Goal: Complete application form: Complete application form

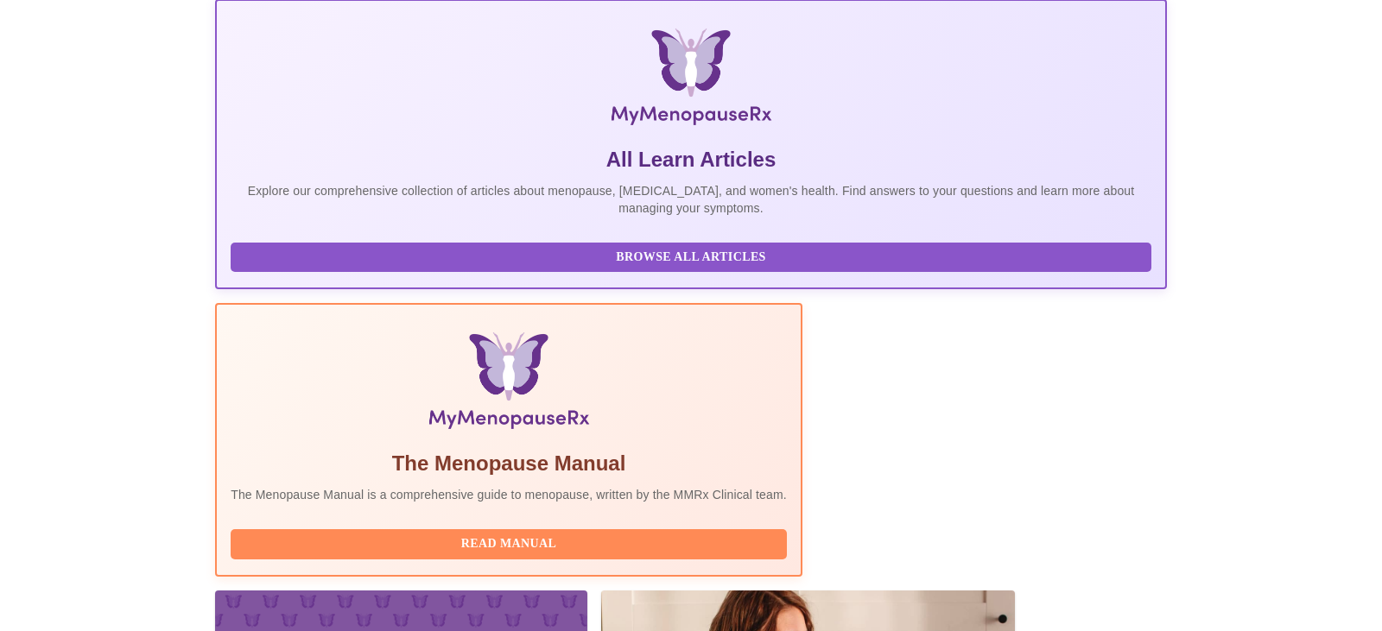
scroll to position [301, 0]
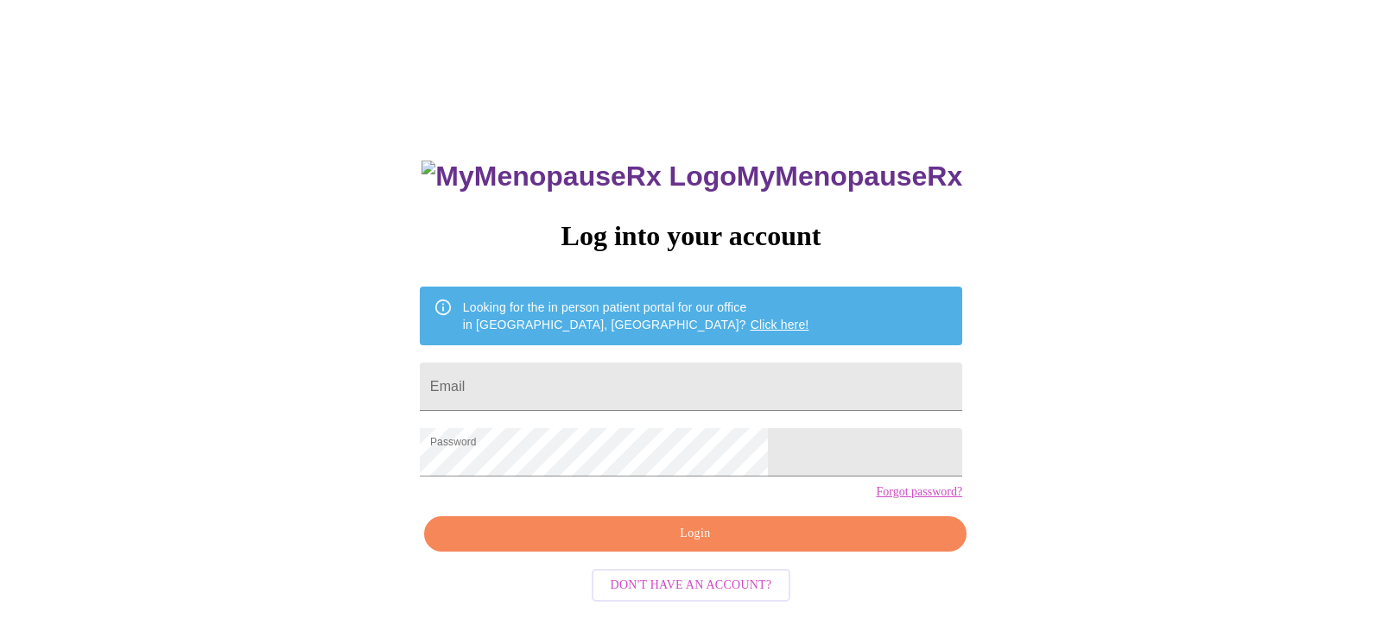
scroll to position [17, 0]
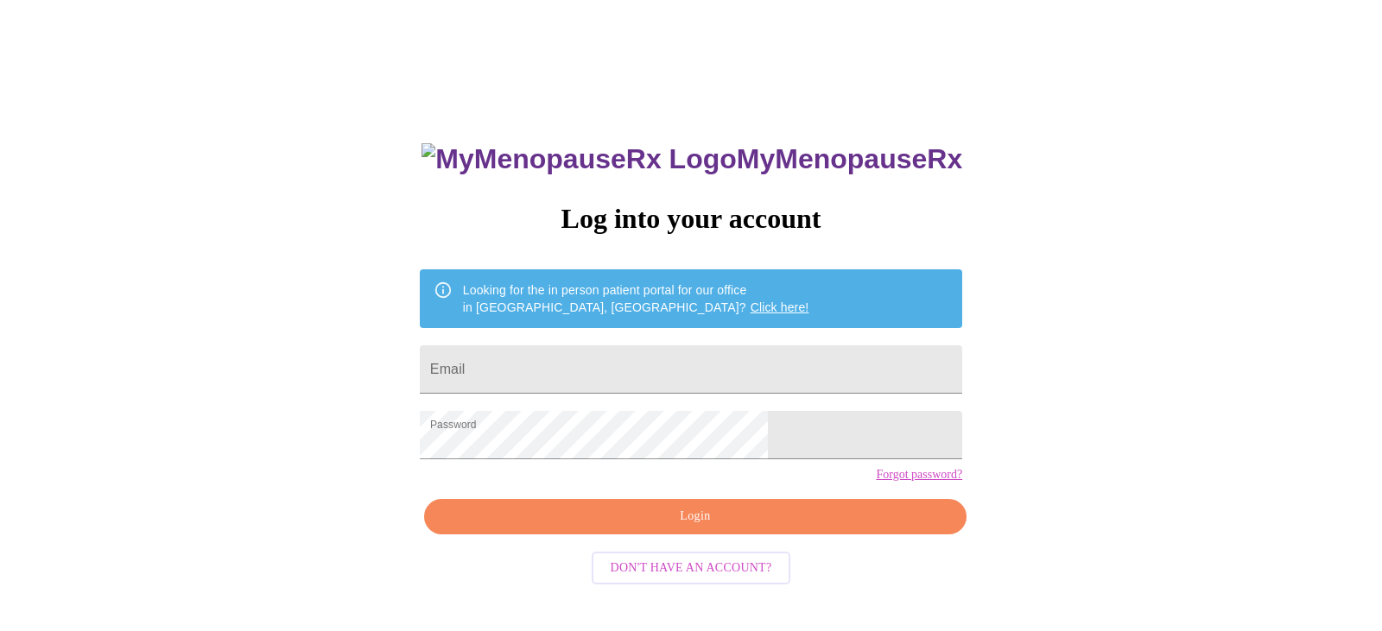
click at [669, 321] on div "MyMenopauseRx Log into your account Looking for the in person patient portal fo…" at bounding box center [690, 431] width 577 height 631
click at [676, 382] on input "Email" at bounding box center [691, 369] width 542 height 48
type input "[EMAIL_ADDRESS][DOMAIN_NAME]"
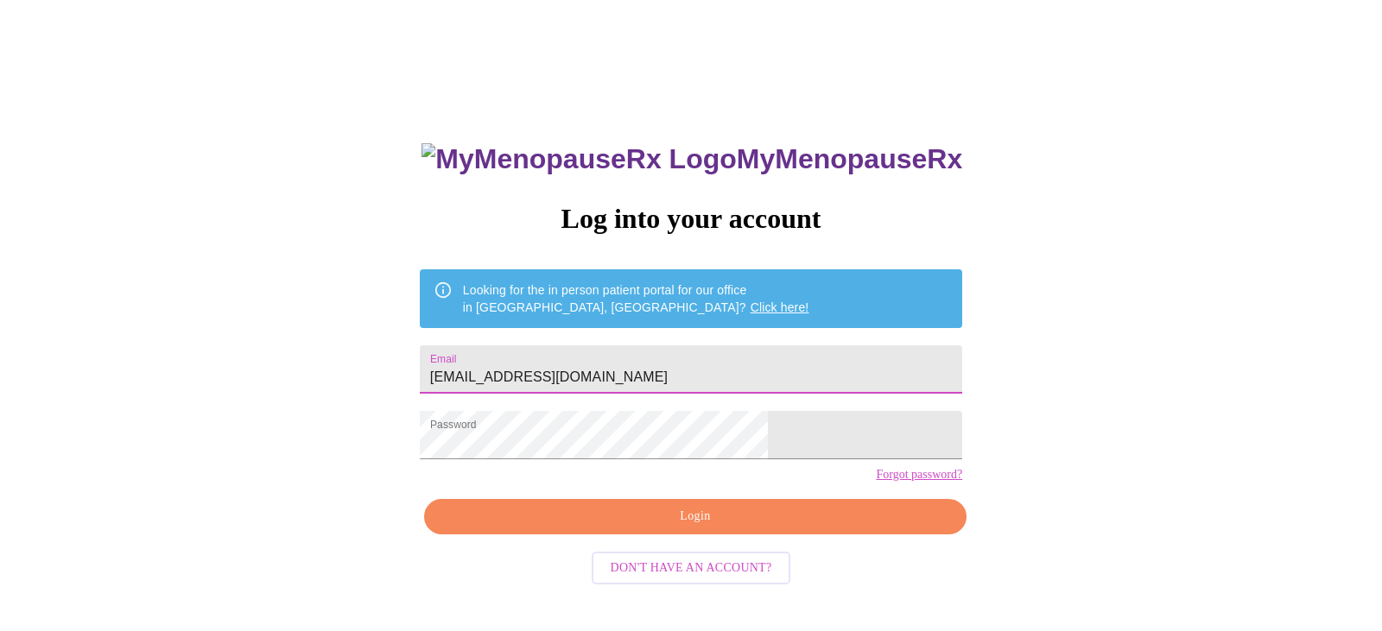
click at [743, 528] on span "Login" at bounding box center [695, 517] width 503 height 22
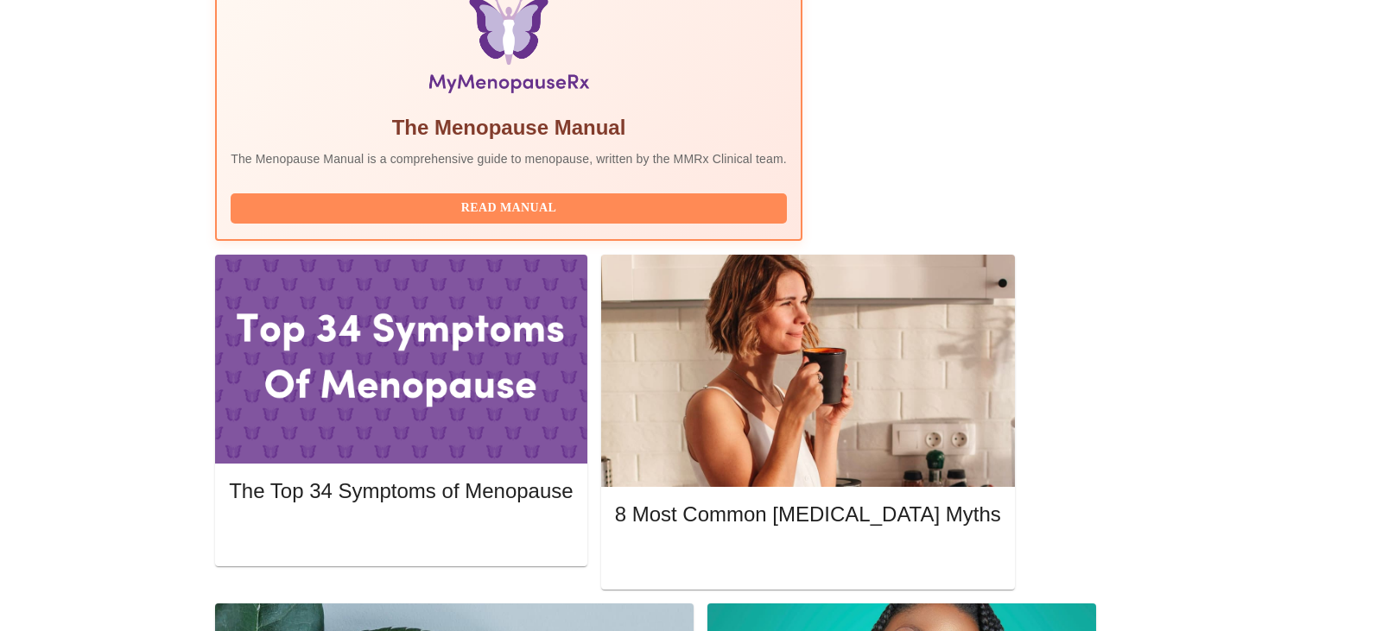
scroll to position [588, 0]
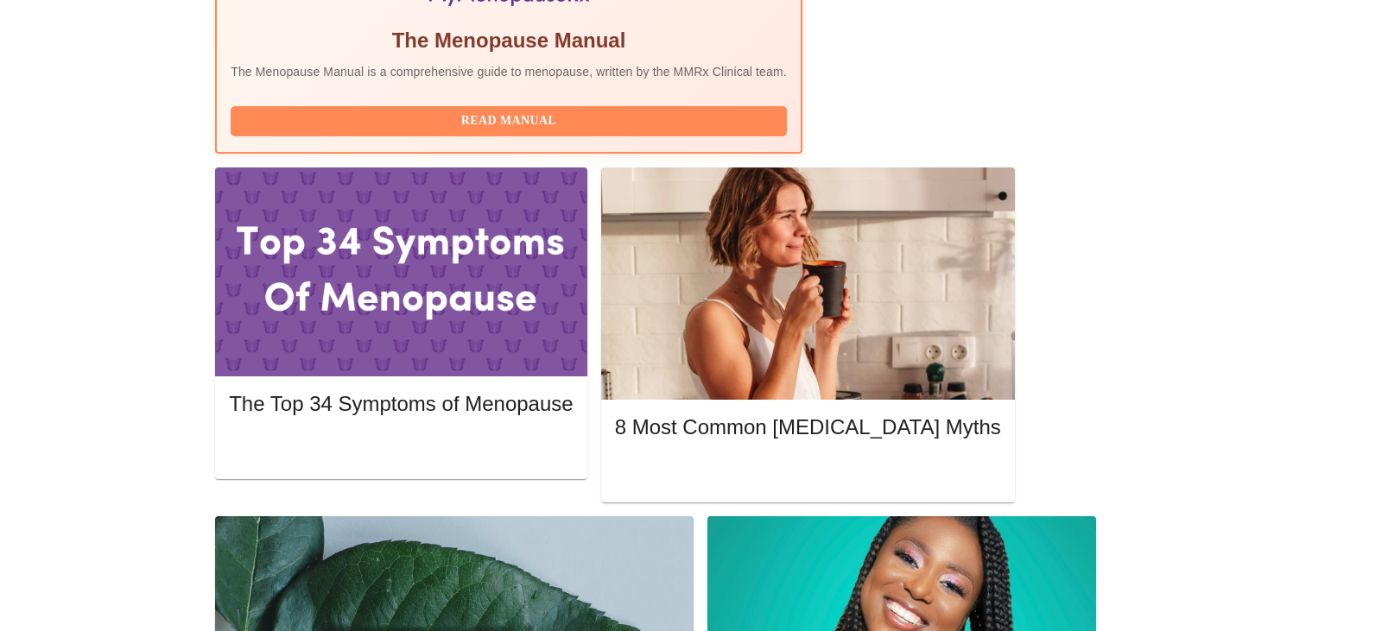
scroll to position [693, 0]
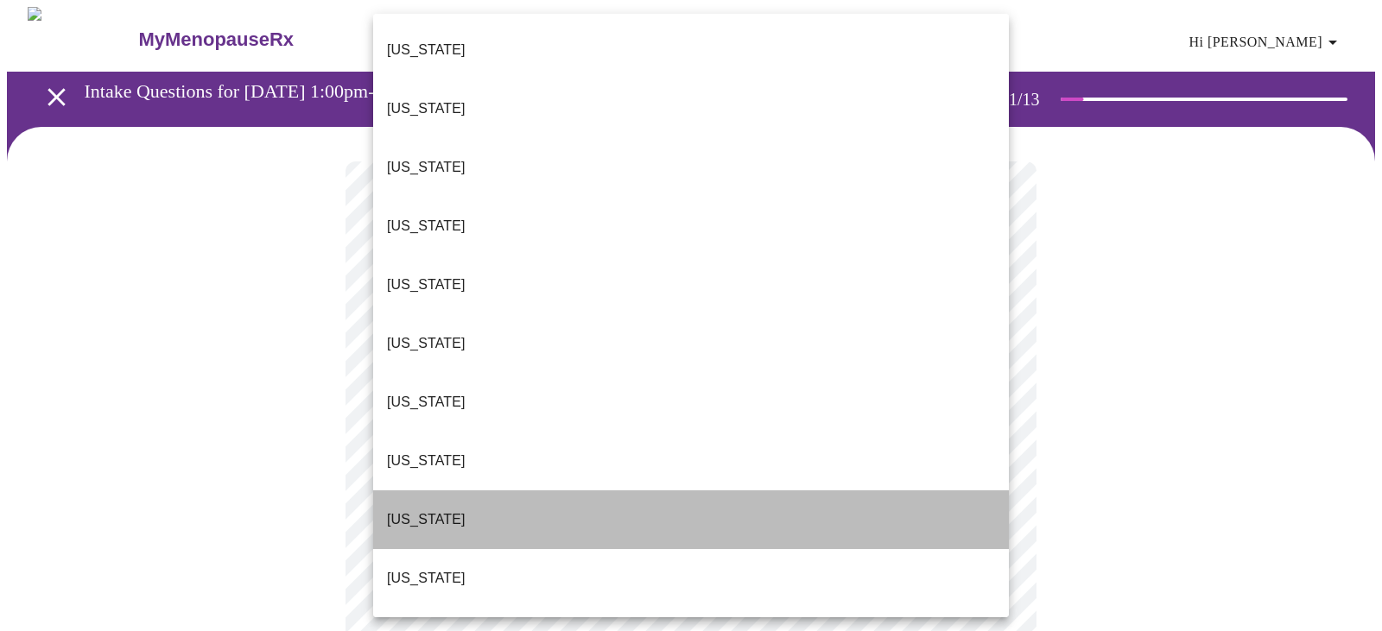
click at [521, 490] on li "[US_STATE]" at bounding box center [691, 519] width 636 height 59
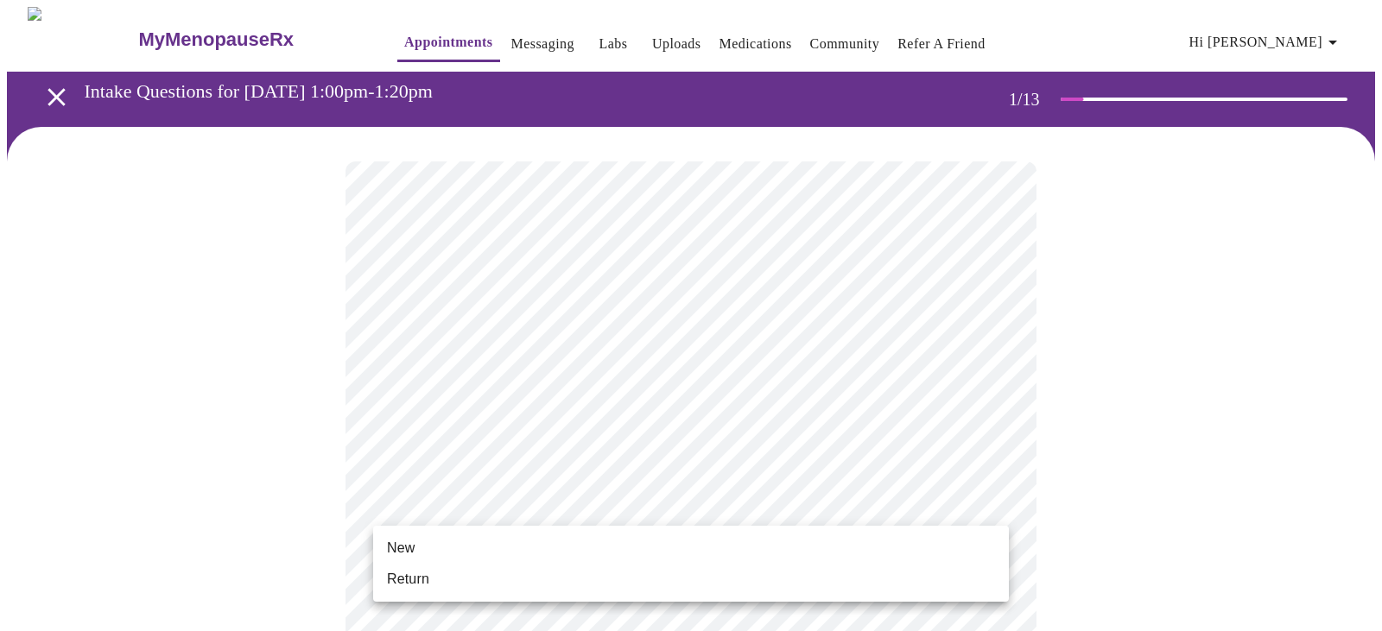
click at [480, 570] on li "Return" at bounding box center [691, 579] width 636 height 31
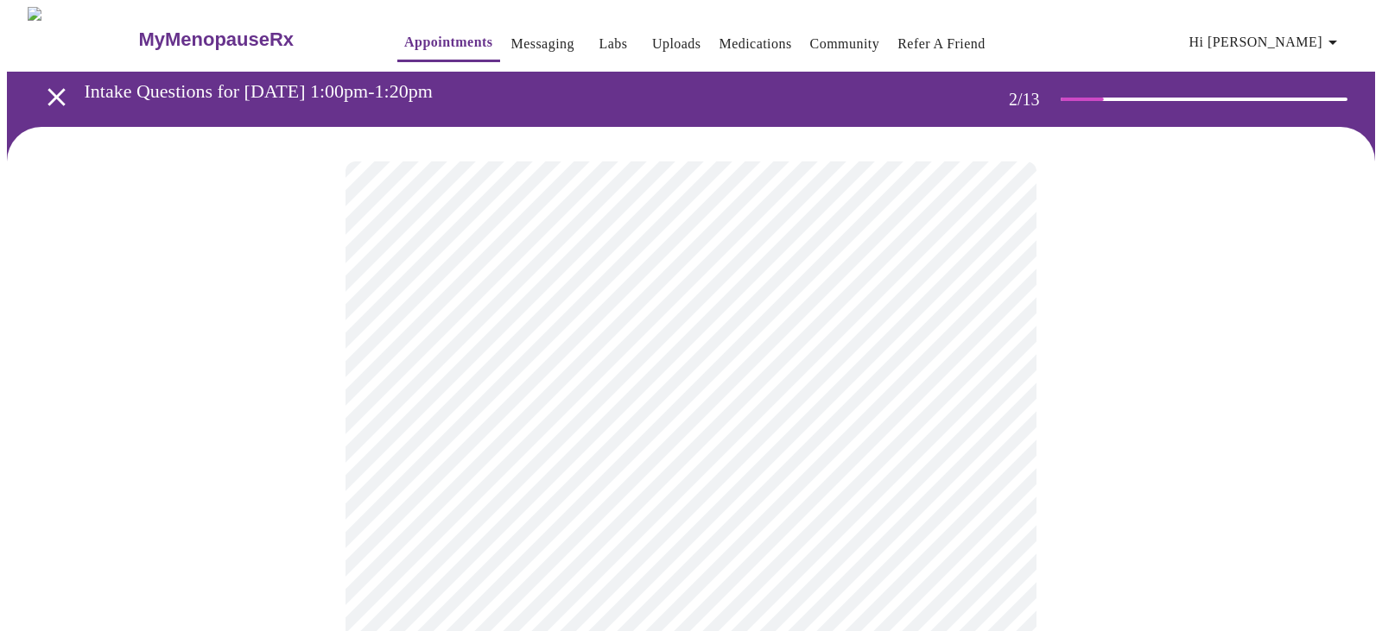
click at [648, 357] on body "MyMenopauseRx Appointments Messaging Labs Uploads Medications Community Refer a…" at bounding box center [691, 526] width 1368 height 1038
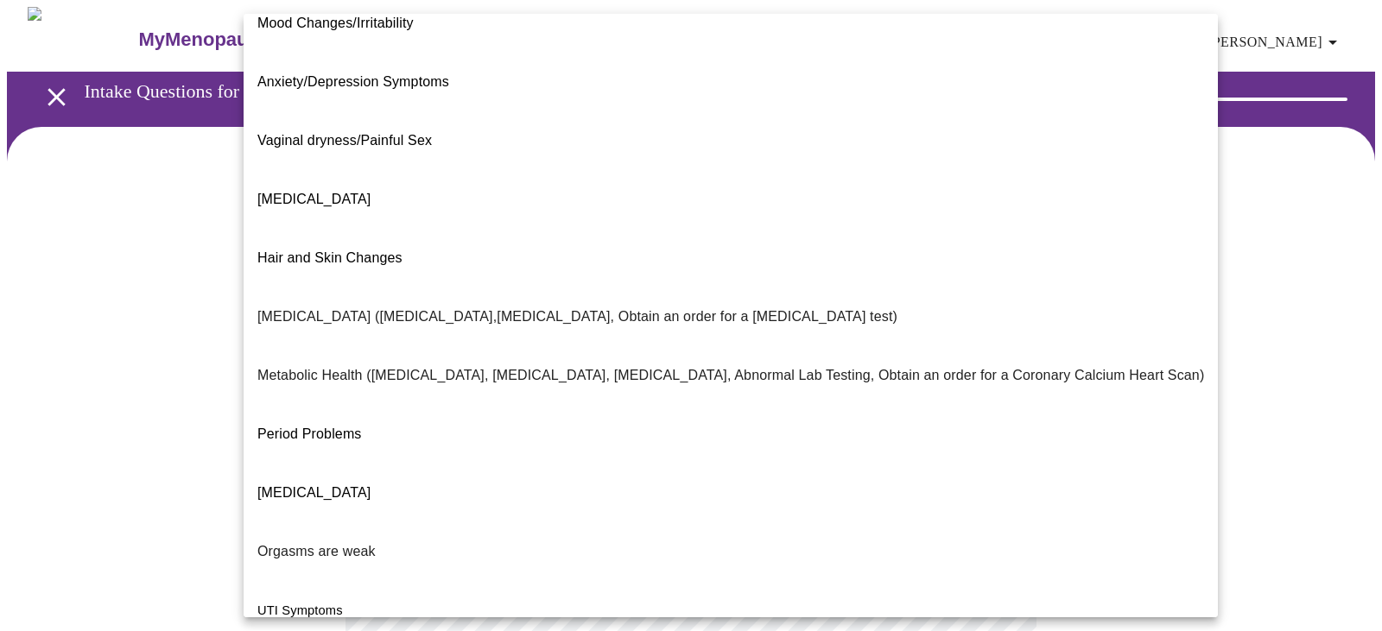
scroll to position [204, 0]
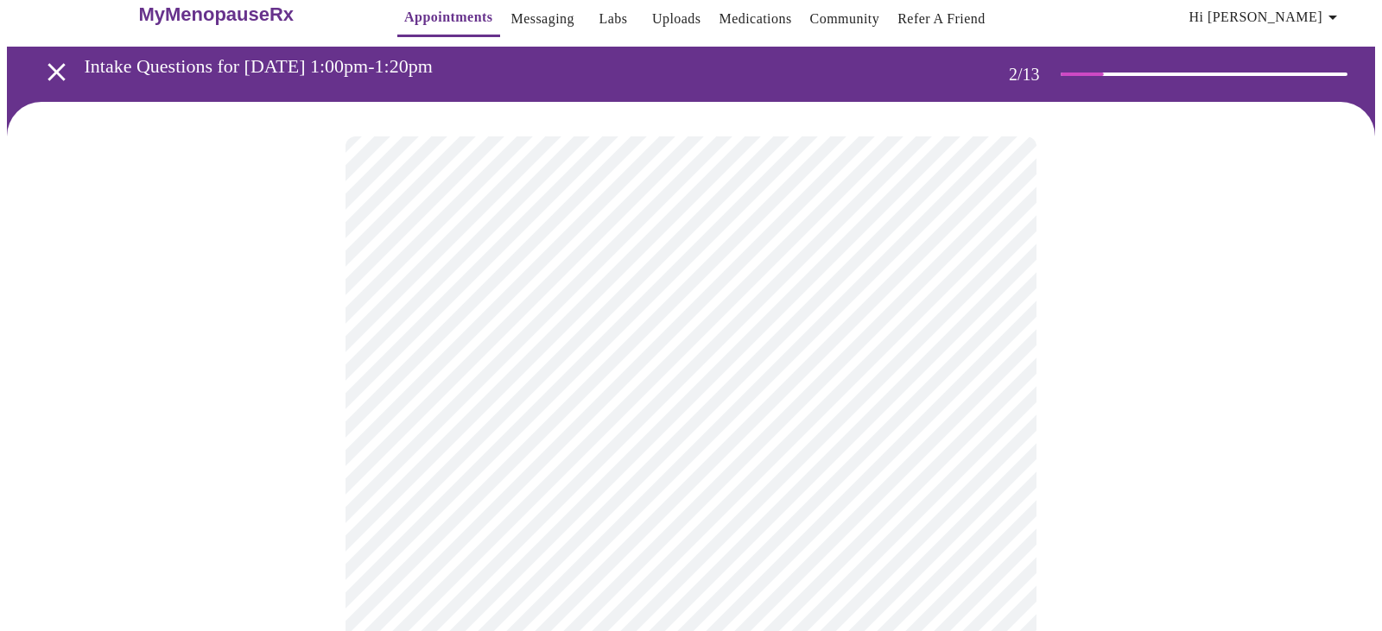
scroll to position [27, 0]
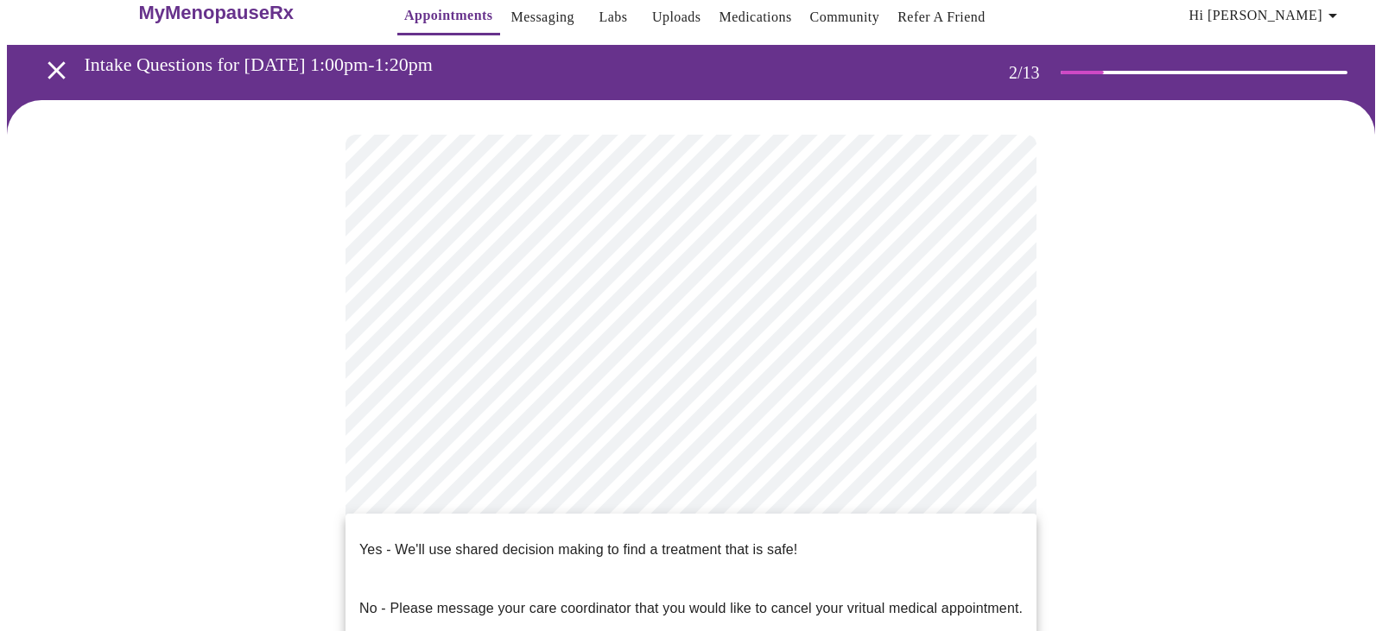
click at [562, 509] on body "MyMenopauseRx Appointments Messaging Labs Uploads Medications Community Refer a…" at bounding box center [691, 494] width 1368 height 1028
click at [558, 540] on p "Yes - We'll use shared decision making to find a treatment that is safe!" at bounding box center [578, 550] width 438 height 21
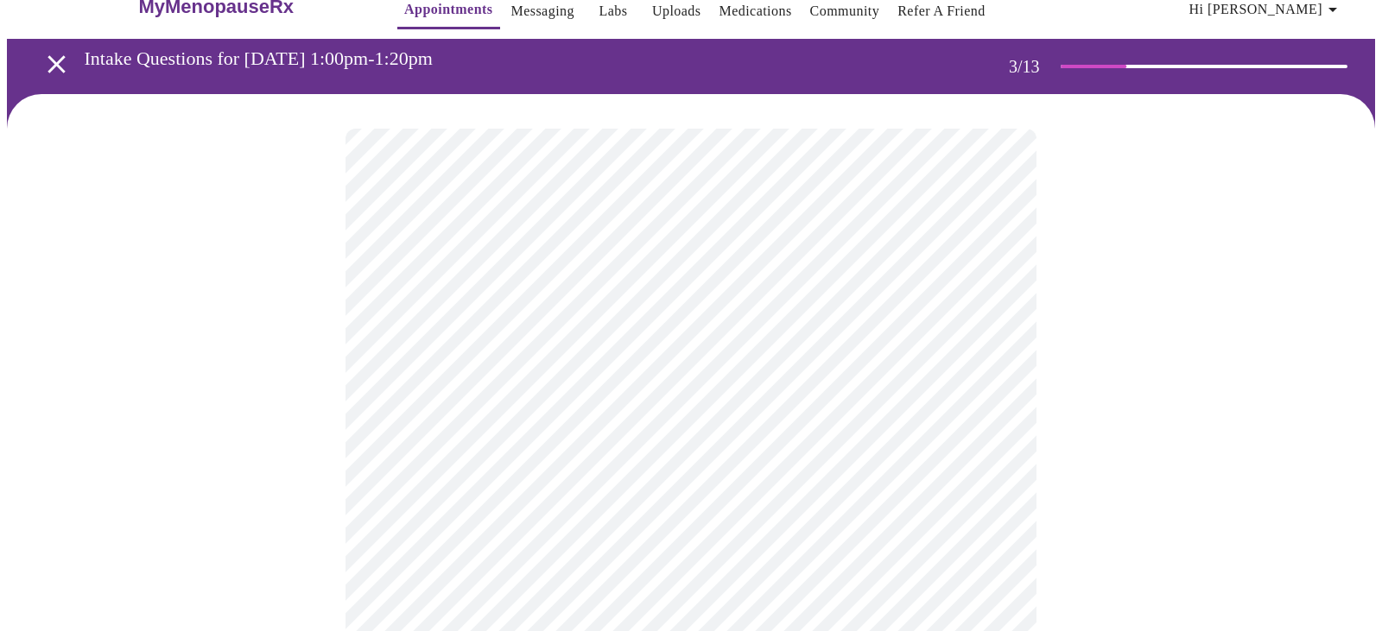
scroll to position [57, 0]
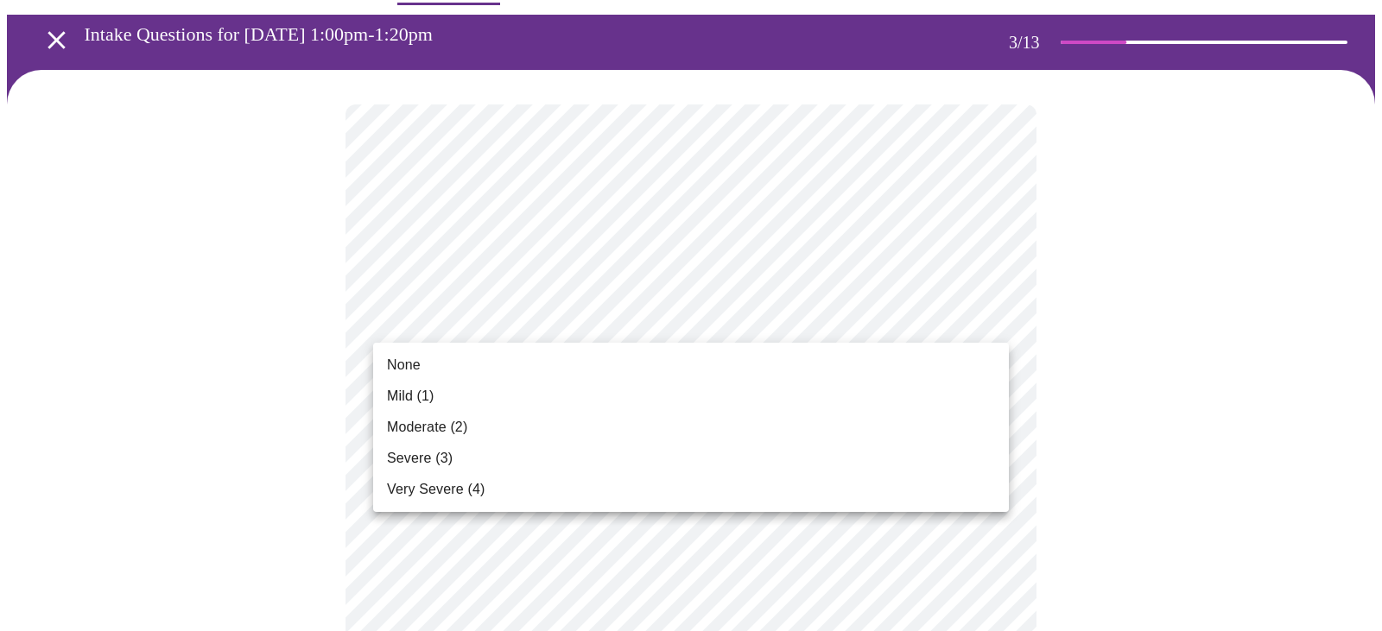
click at [706, 325] on div at bounding box center [691, 315] width 1382 height 631
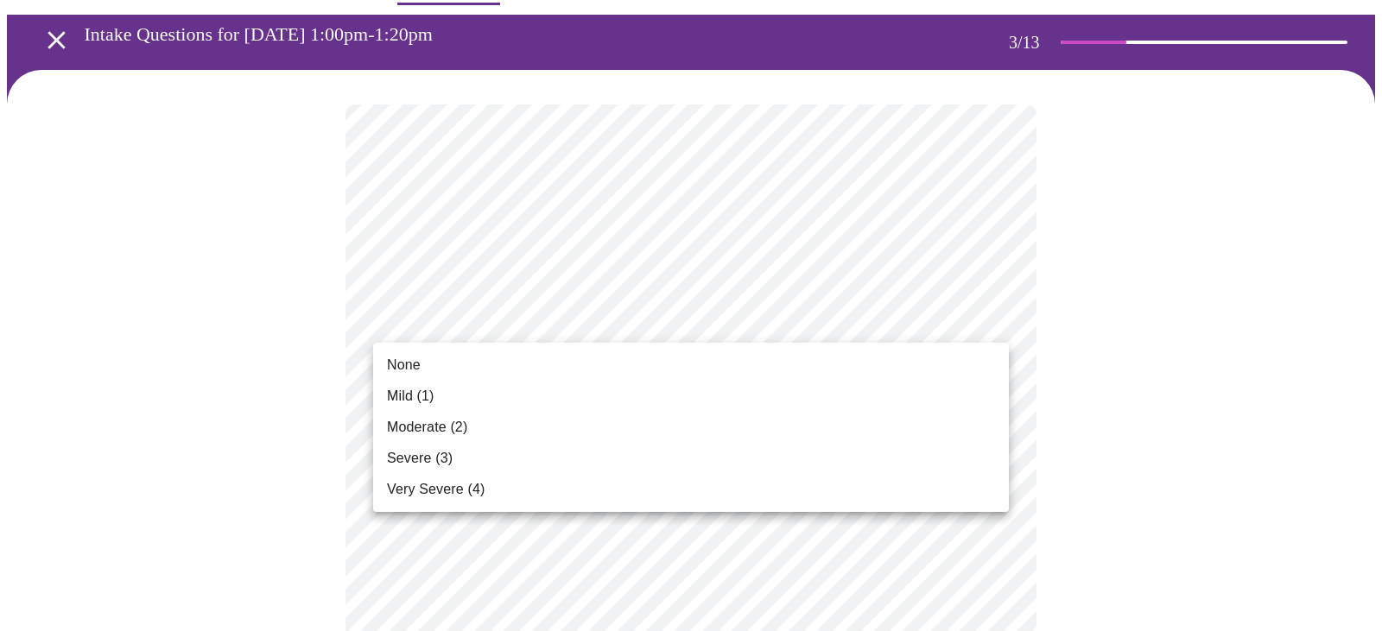
click at [586, 421] on li "Moderate (2)" at bounding box center [691, 427] width 636 height 31
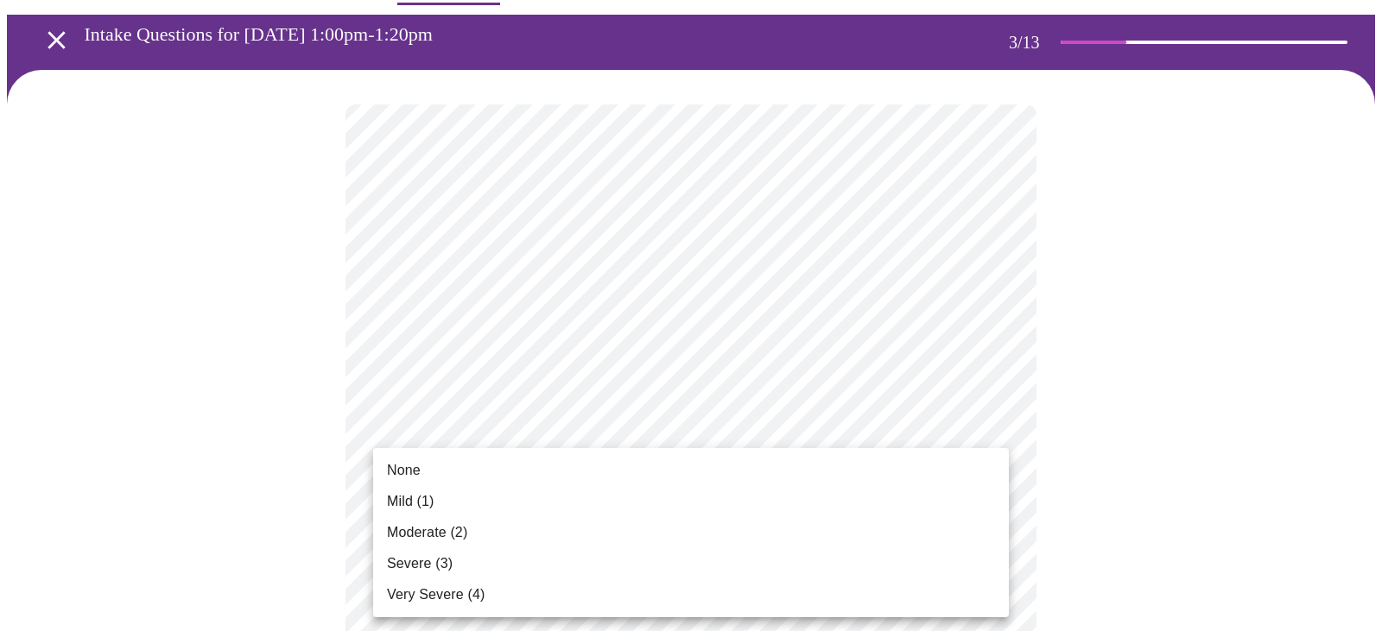
click at [541, 501] on li "Mild (1)" at bounding box center [691, 501] width 636 height 31
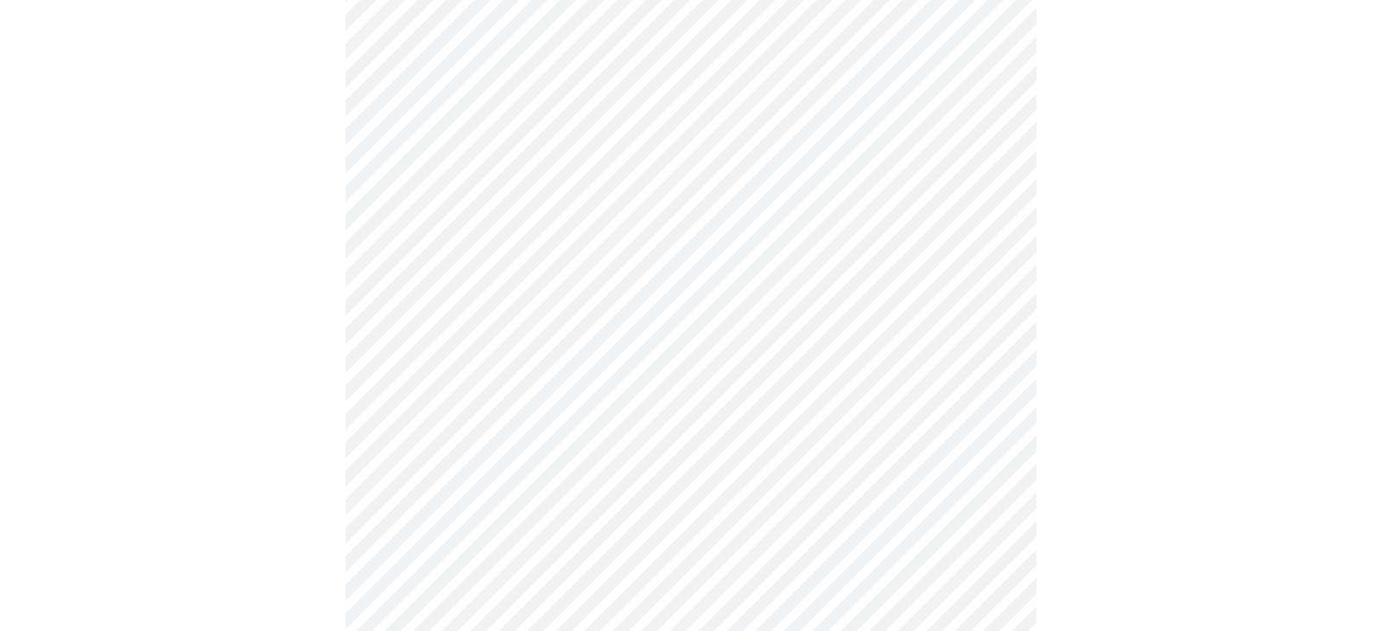
scroll to position [217, 0]
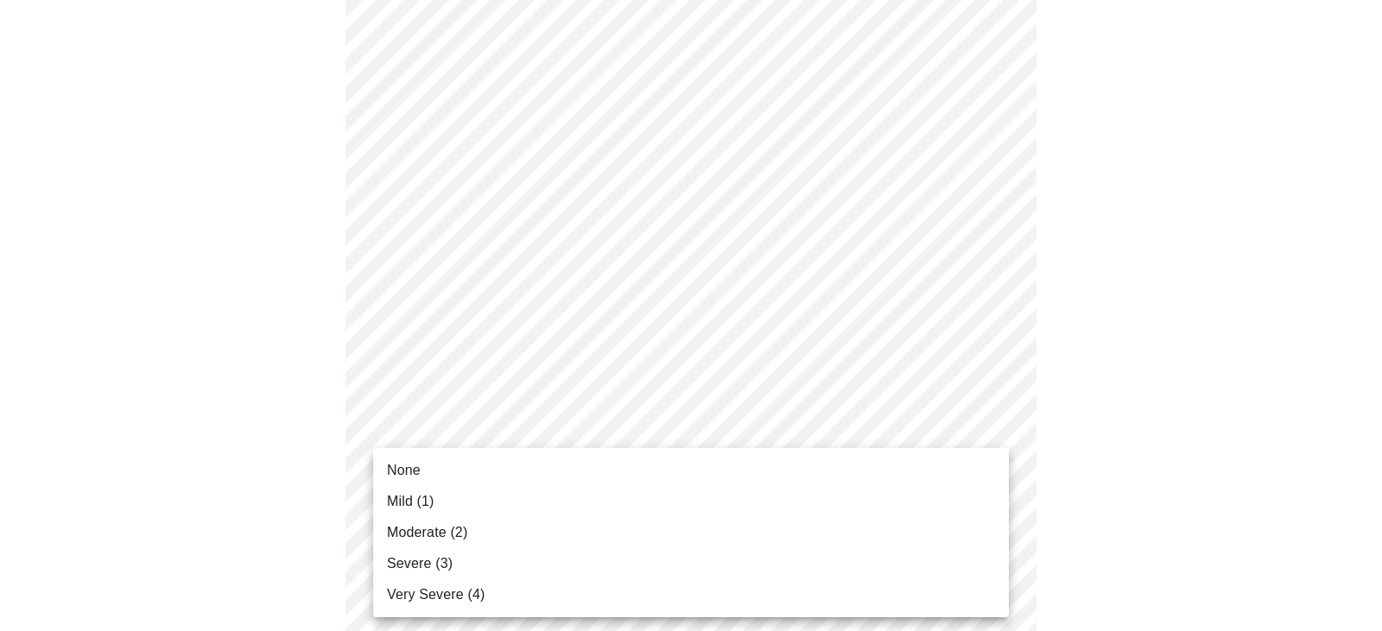
click at [554, 503] on li "Mild (1)" at bounding box center [691, 501] width 636 height 31
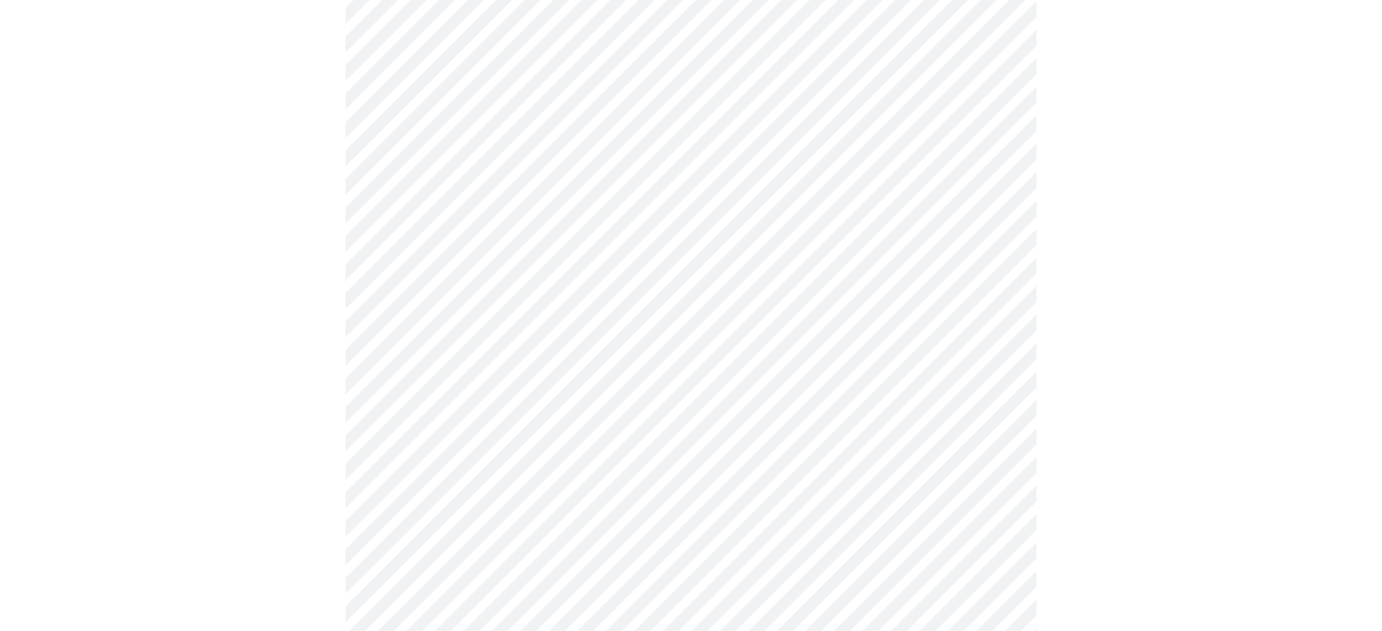
scroll to position [416, 0]
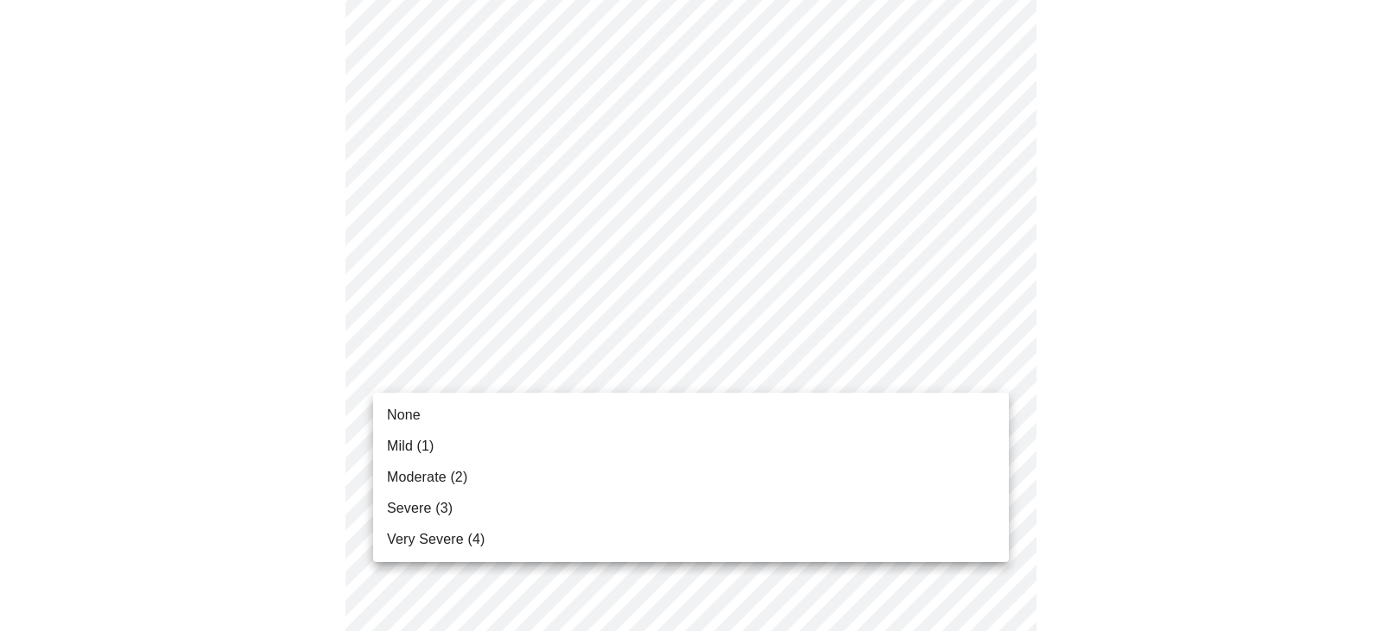
click at [571, 412] on li "None" at bounding box center [691, 415] width 636 height 31
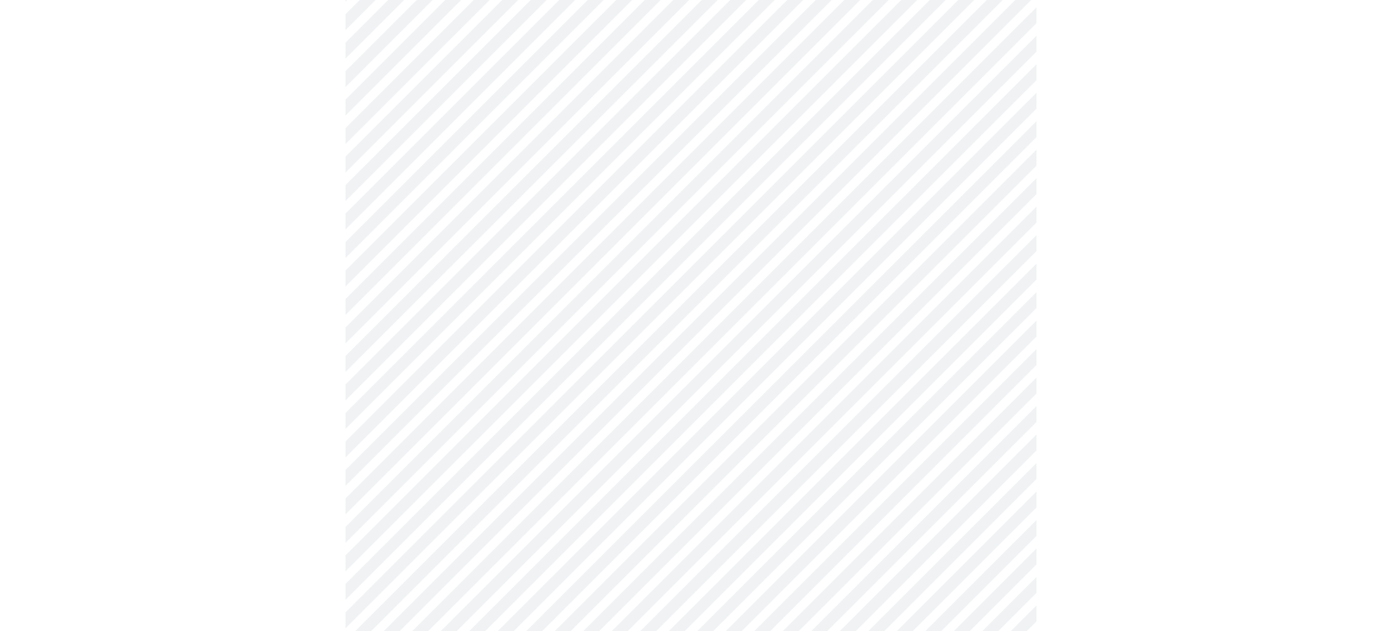
scroll to position [474, 0]
click at [573, 437] on body "MyMenopauseRx Appointments Messaging Labs Uploads Medications Community Refer a…" at bounding box center [691, 633] width 1368 height 2200
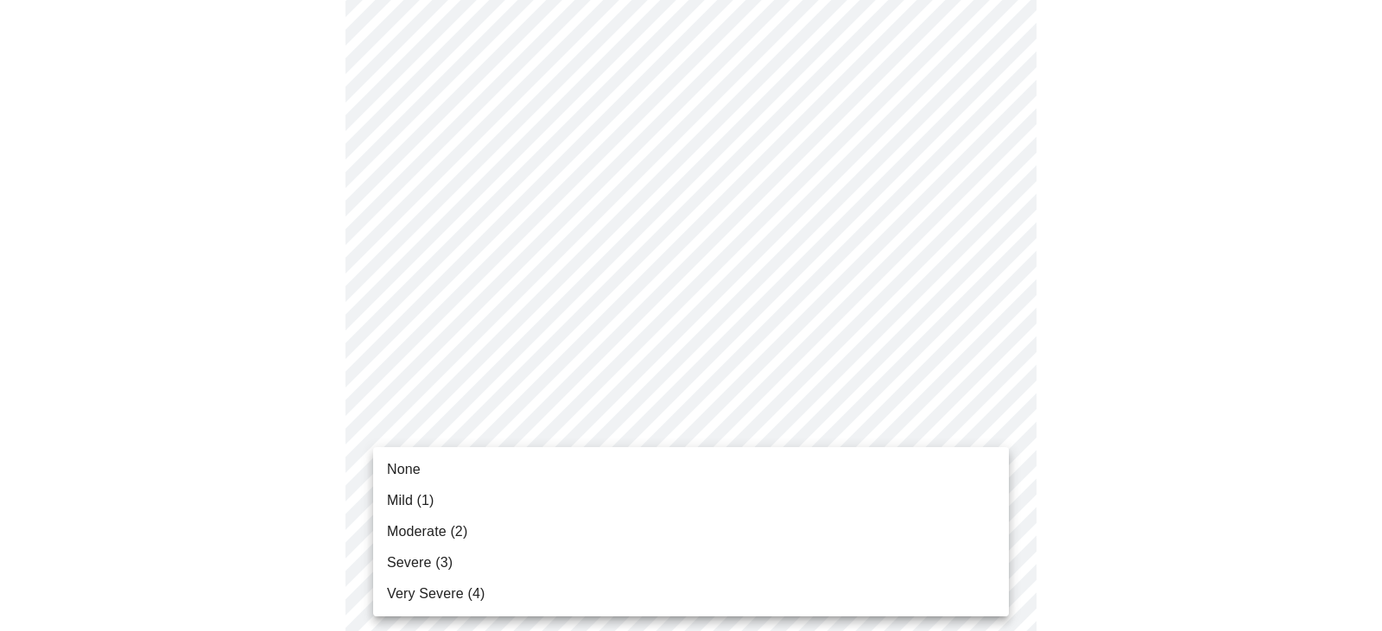
click at [542, 539] on li "Moderate (2)" at bounding box center [691, 531] width 636 height 31
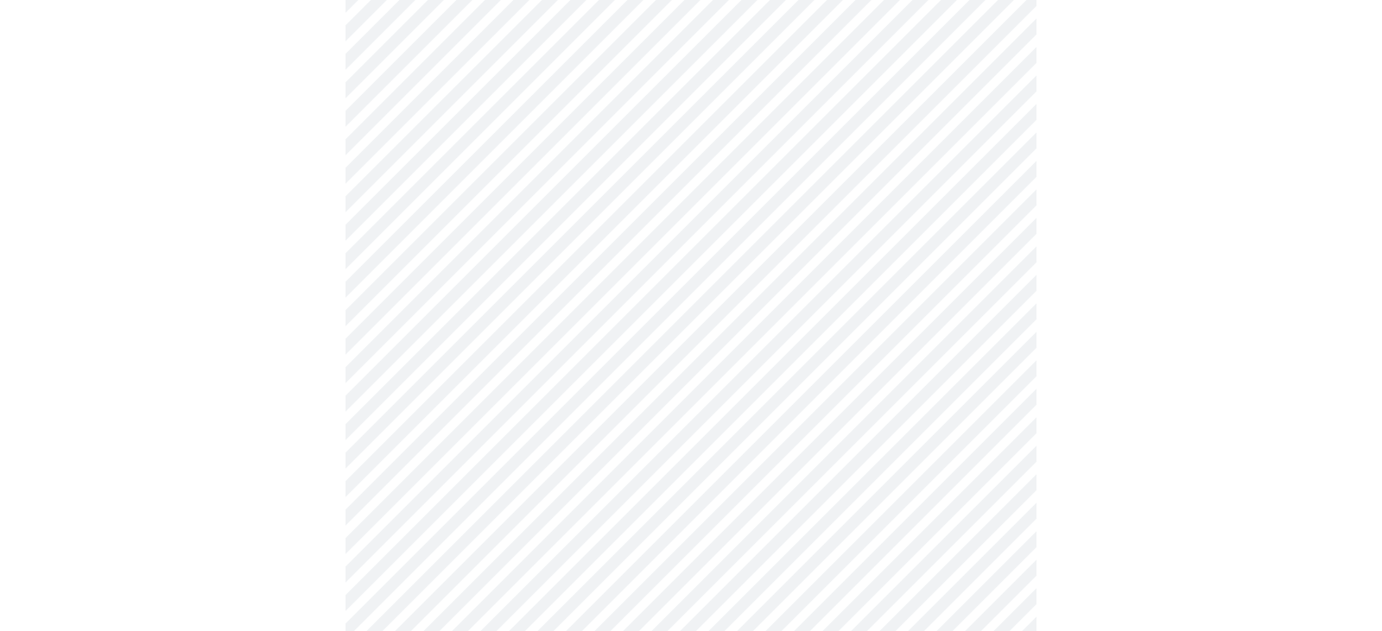
scroll to position [580, 0]
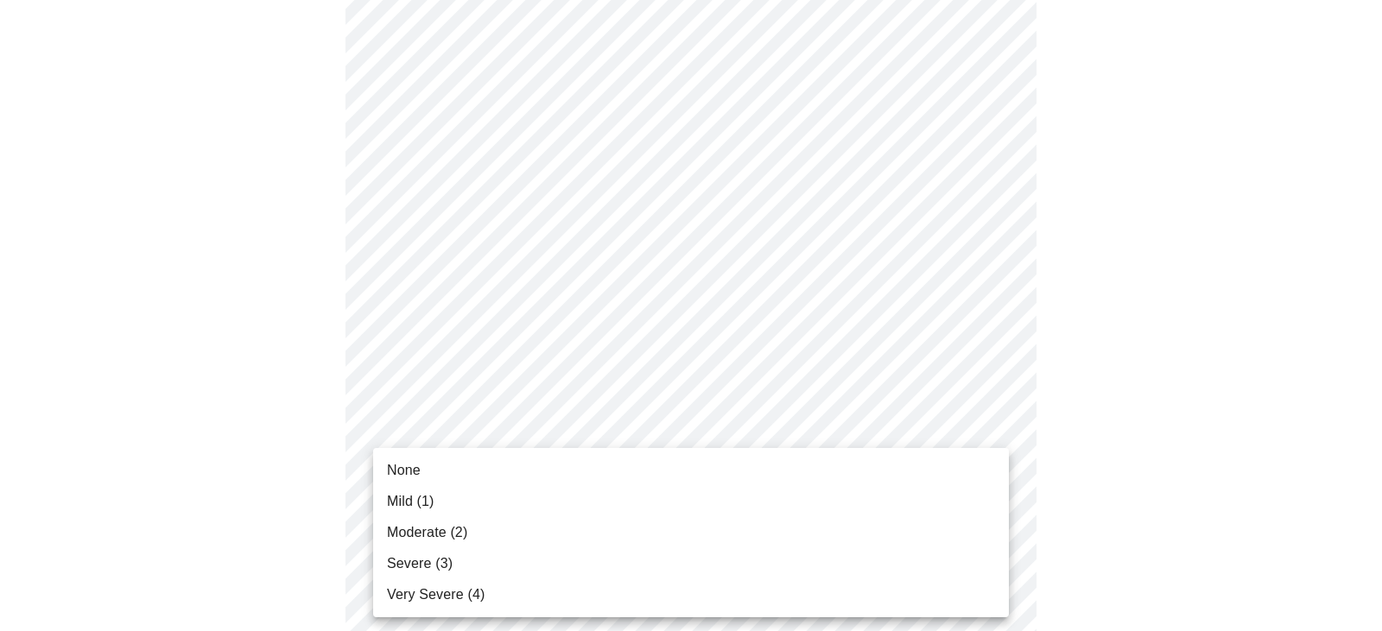
click at [565, 427] on body "MyMenopauseRx Appointments Messaging Labs Uploads Medications Community Refer a…" at bounding box center [691, 515] width 1368 height 2176
click at [535, 523] on li "Moderate (2)" at bounding box center [691, 532] width 636 height 31
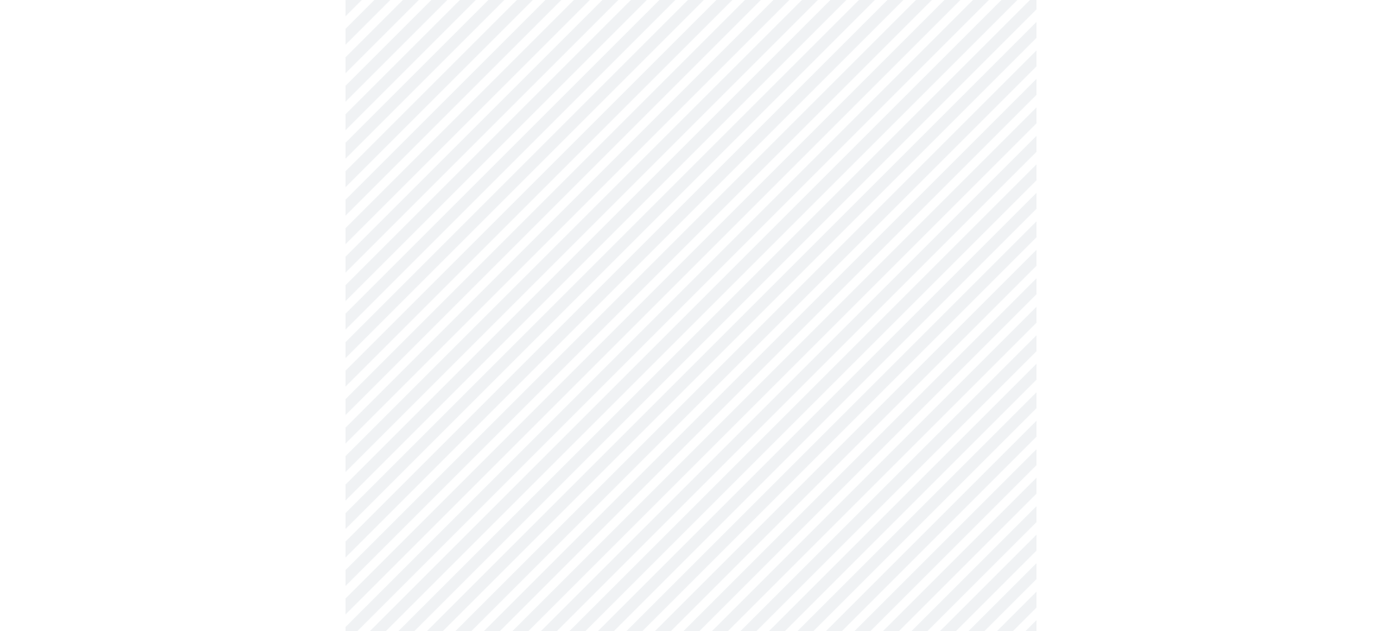
scroll to position [683, 0]
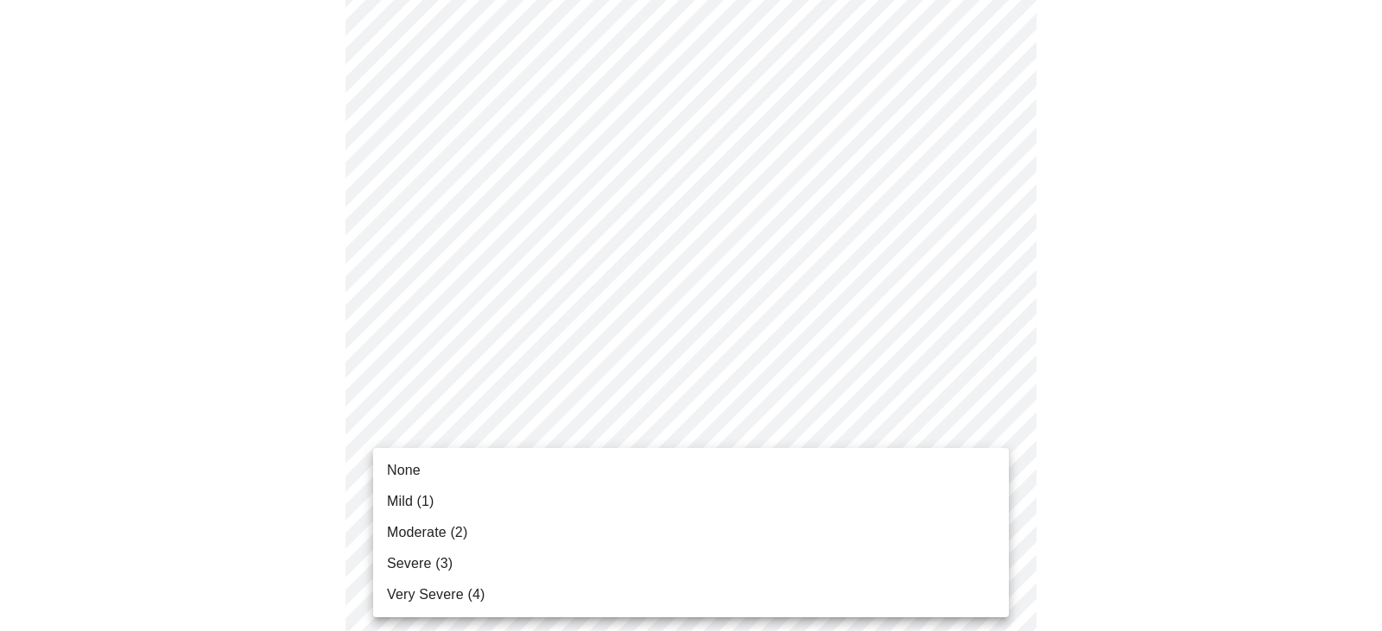
click at [548, 471] on body "MyMenopauseRx Appointments Messaging Labs Uploads Medications Community Refer a…" at bounding box center [691, 400] width 1368 height 2152
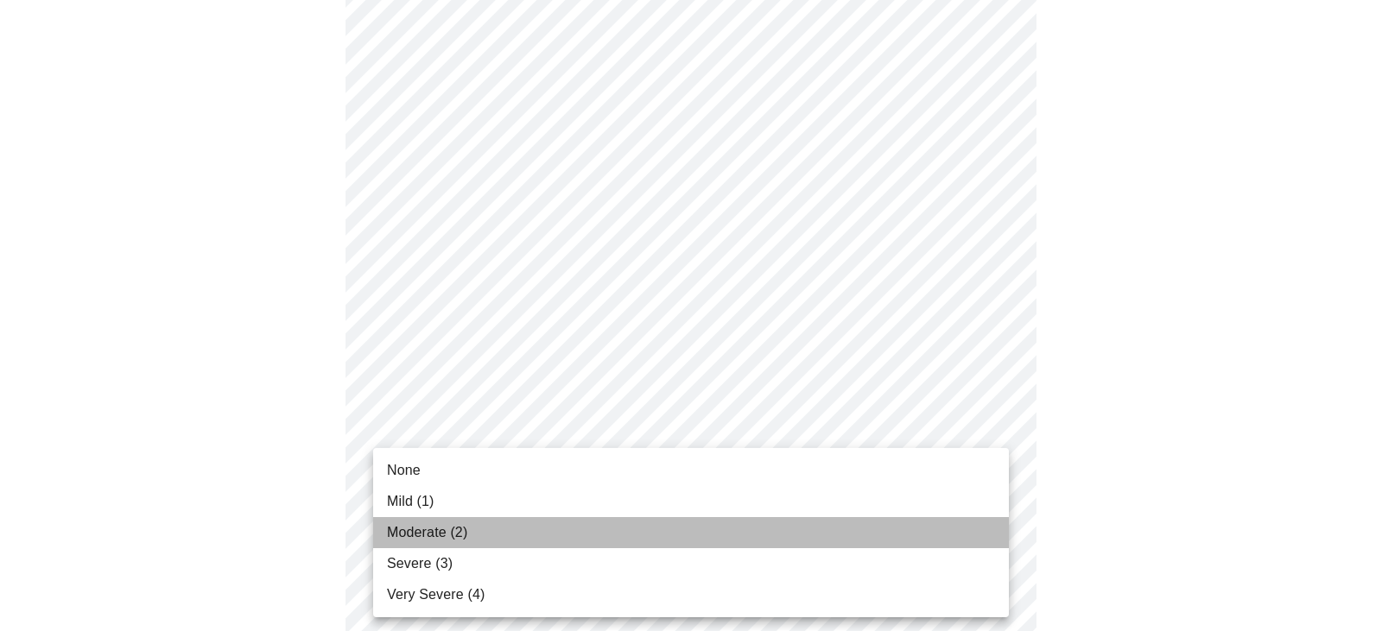
click at [519, 533] on li "Moderate (2)" at bounding box center [691, 532] width 636 height 31
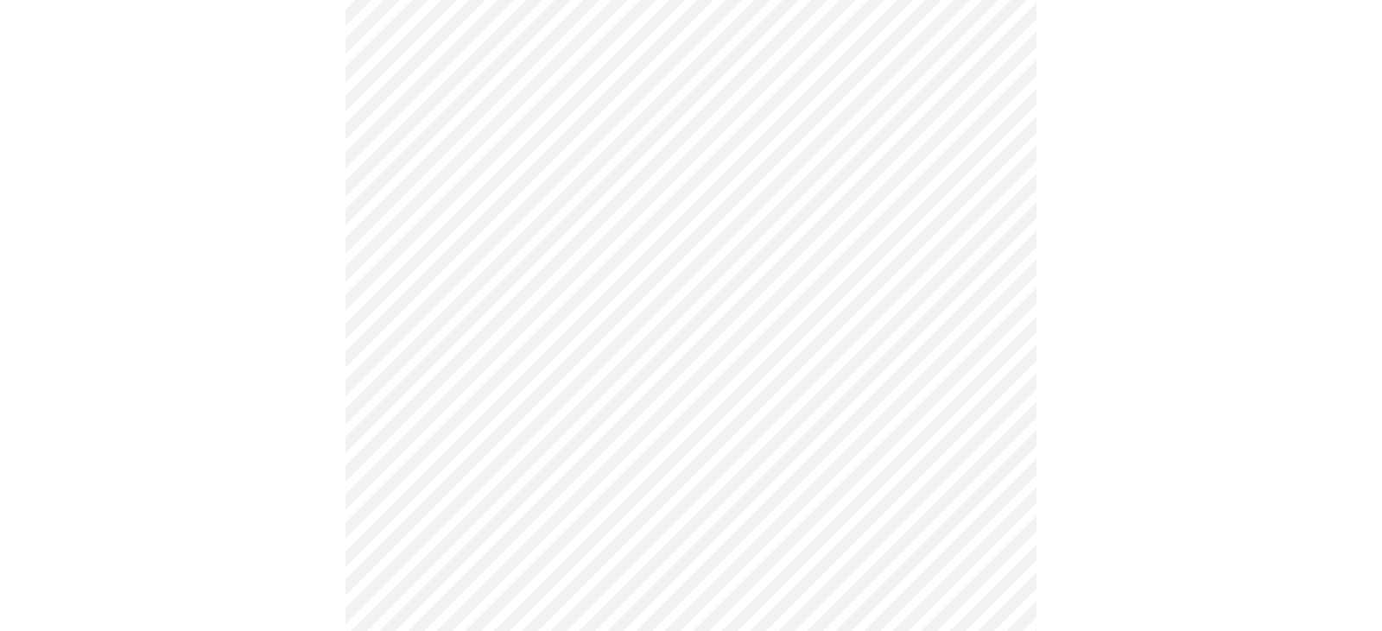
scroll to position [834, 0]
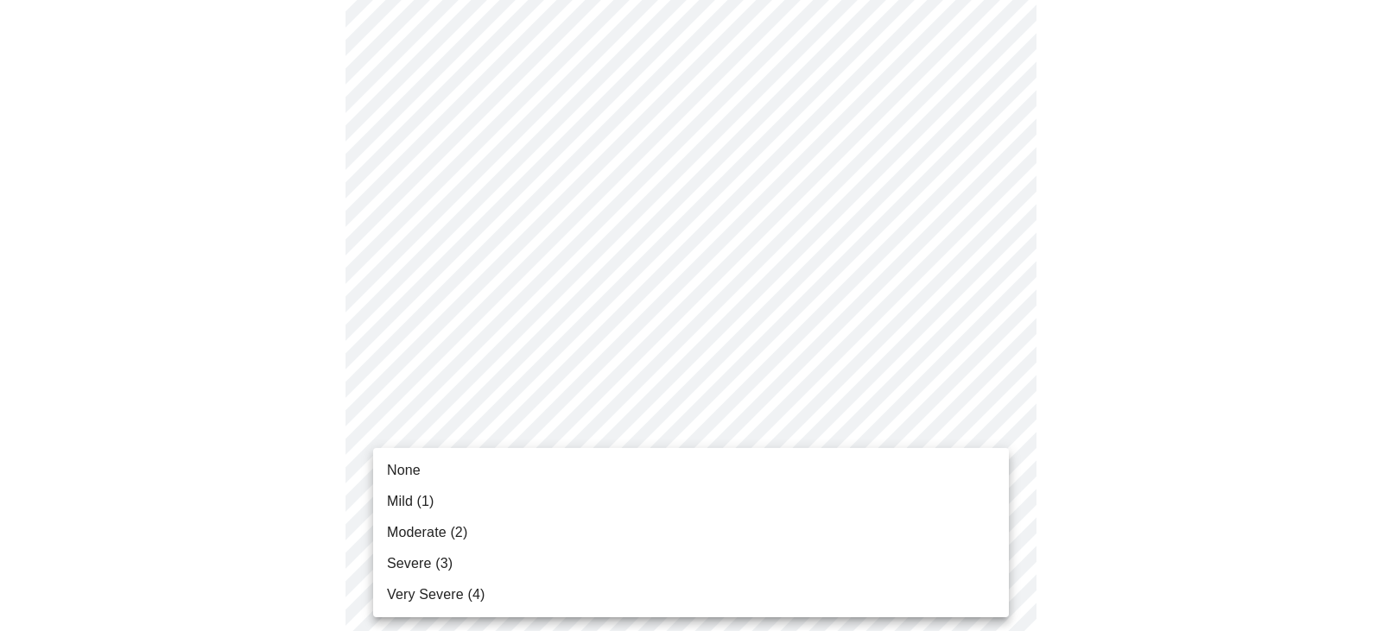
click at [613, 453] on body "MyMenopauseRx Appointments Messaging Labs Uploads Medications Community Refer a…" at bounding box center [691, 237] width 1368 height 2128
click at [490, 468] on li "None" at bounding box center [691, 470] width 636 height 31
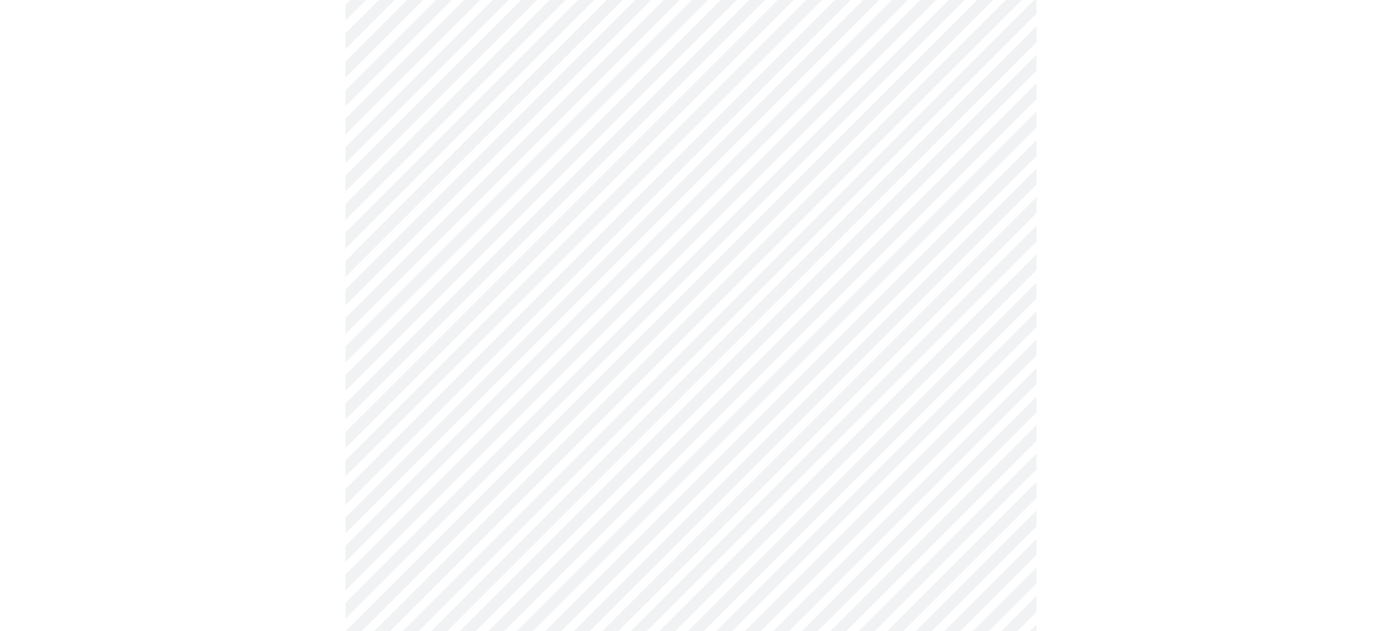
scroll to position [927, 0]
click at [605, 511] on body "MyMenopauseRx Appointments Messaging Labs Uploads Medications Community Refer a…" at bounding box center [691, 132] width 1368 height 2104
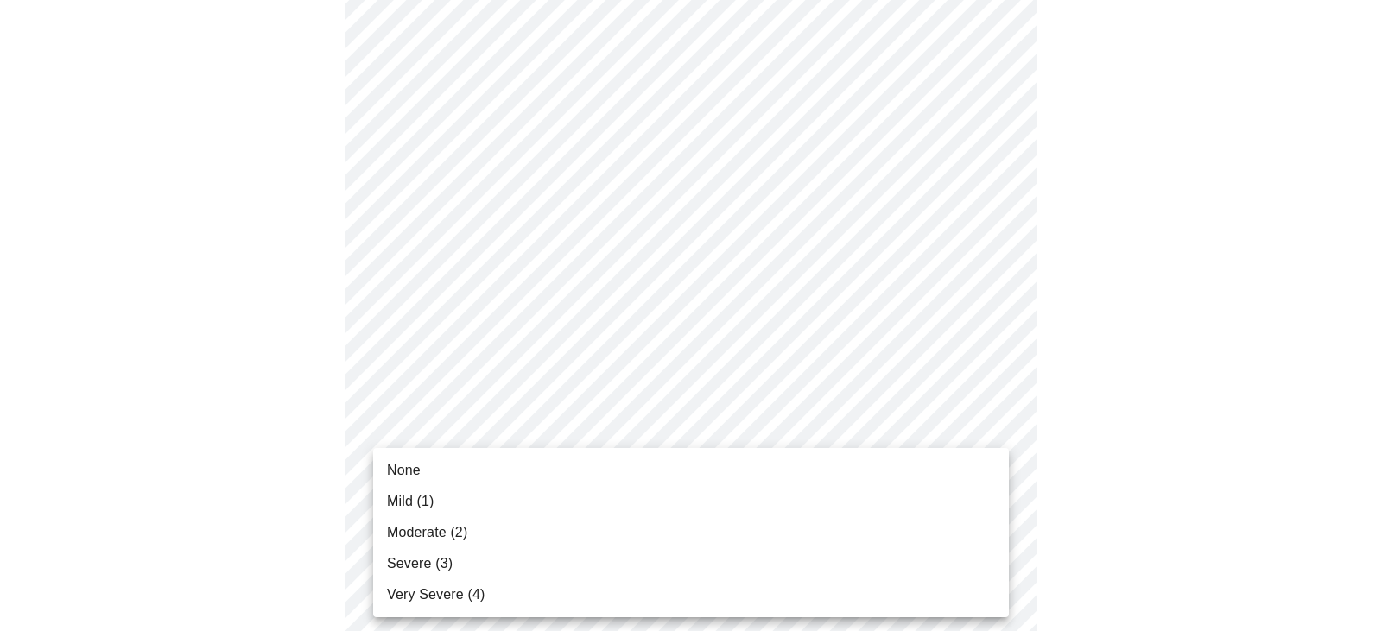
click at [492, 474] on li "None" at bounding box center [691, 470] width 636 height 31
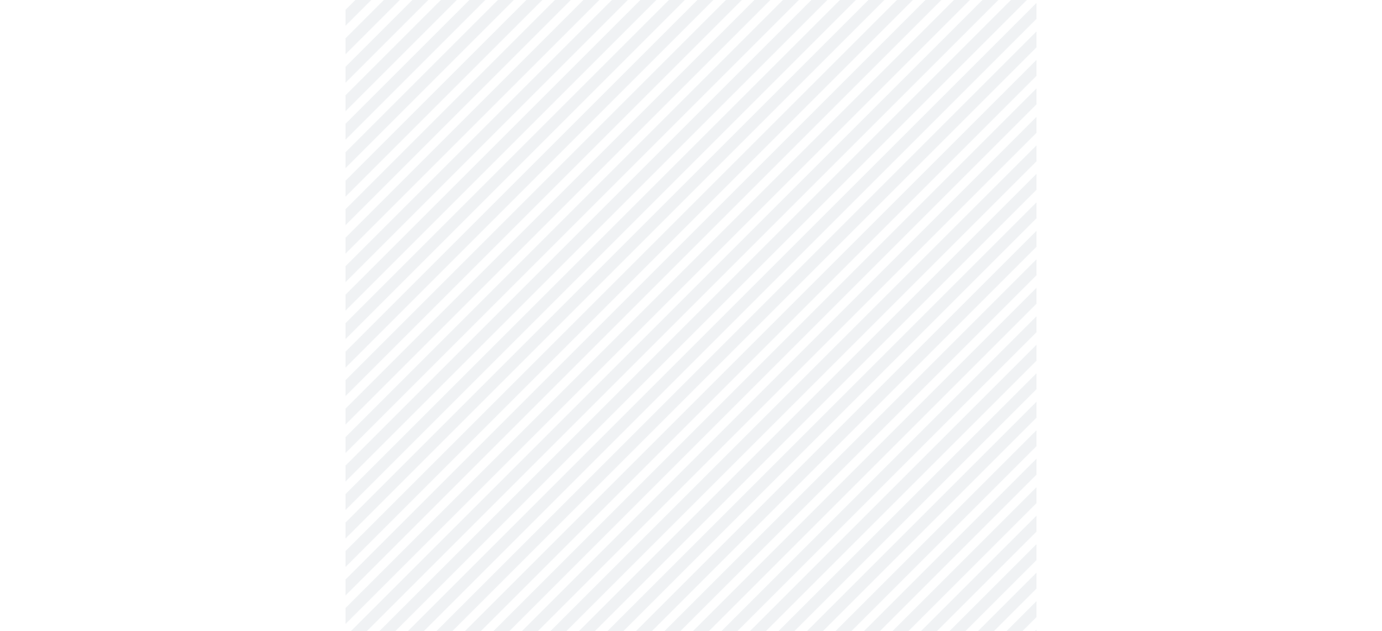
scroll to position [1100, 0]
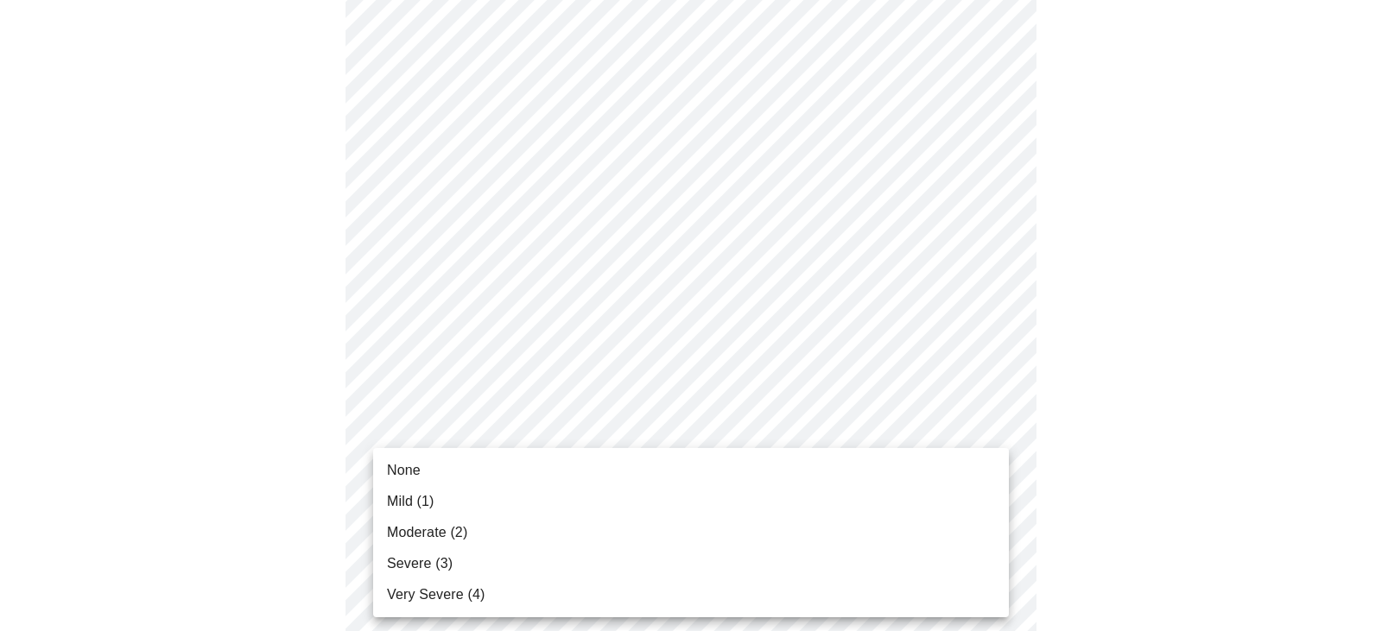
click at [510, 514] on li "Mild (1)" at bounding box center [691, 501] width 636 height 31
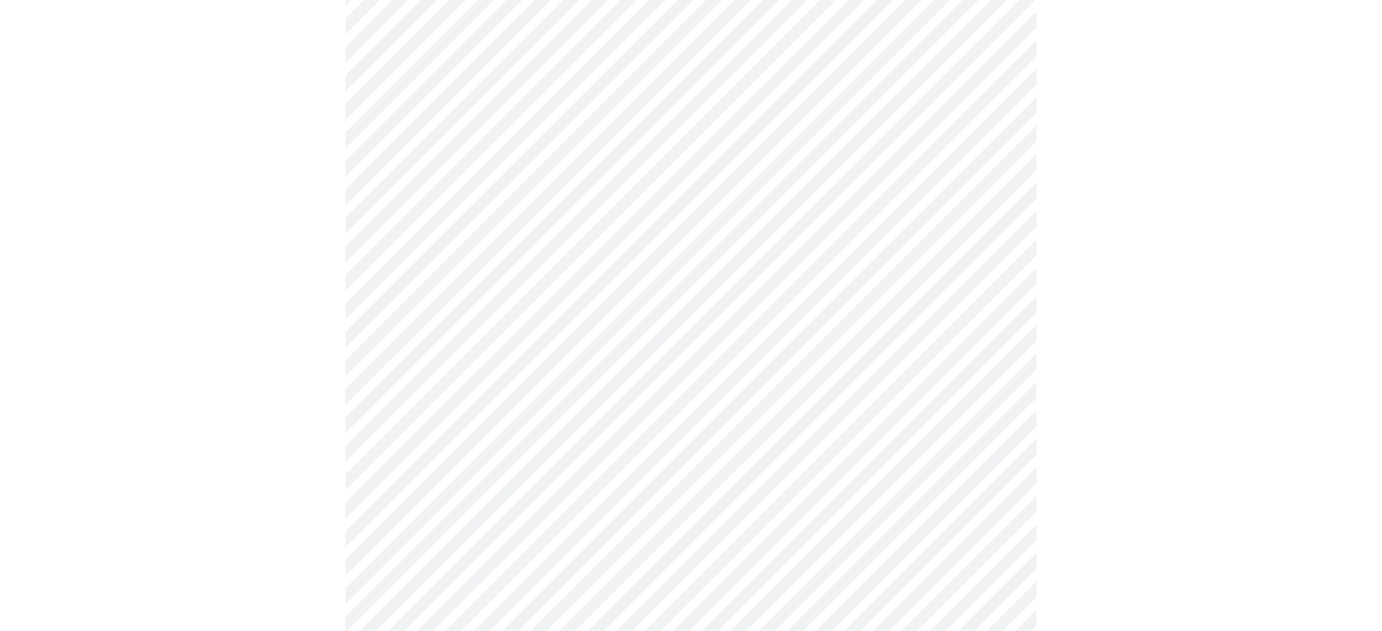
scroll to position [1314, 0]
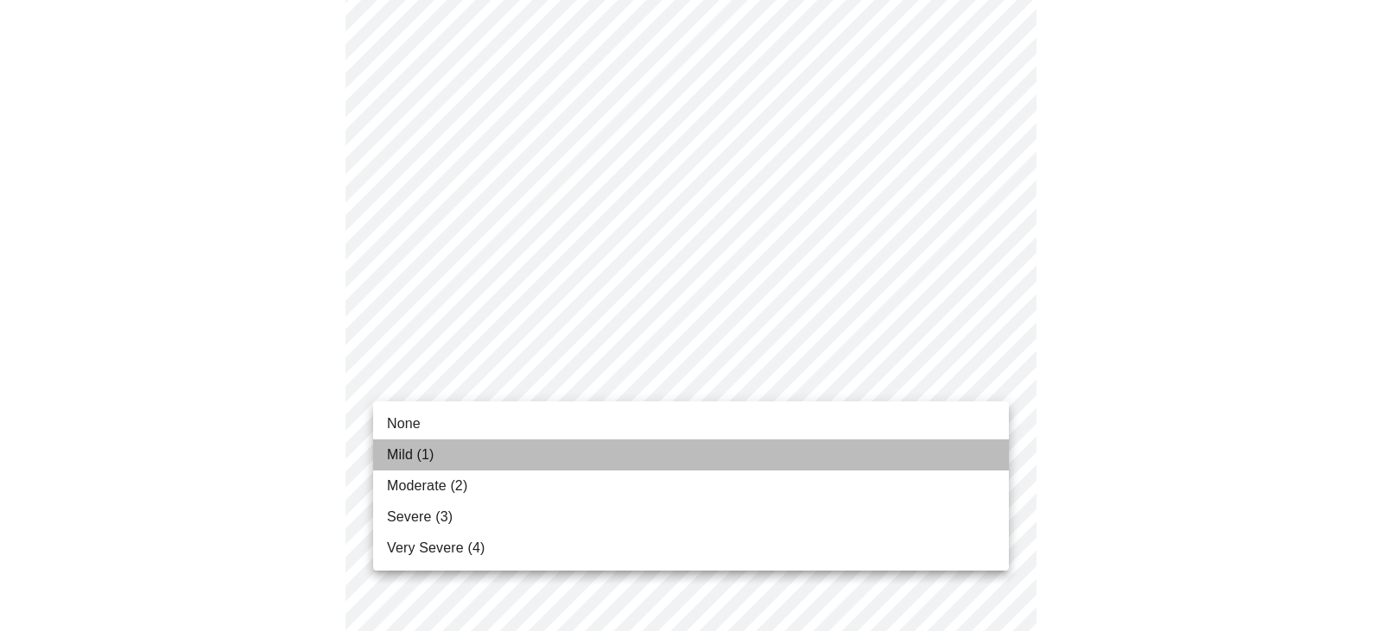
click at [529, 460] on li "Mild (1)" at bounding box center [691, 455] width 636 height 31
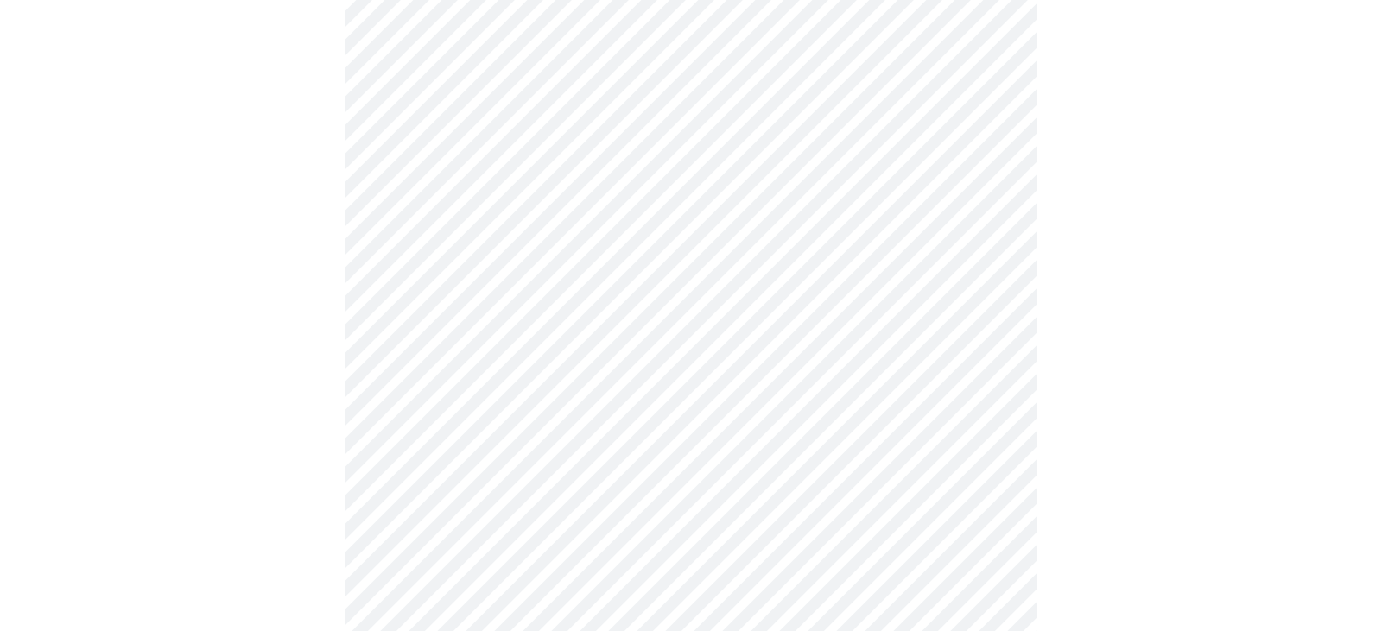
scroll to position [665, 0]
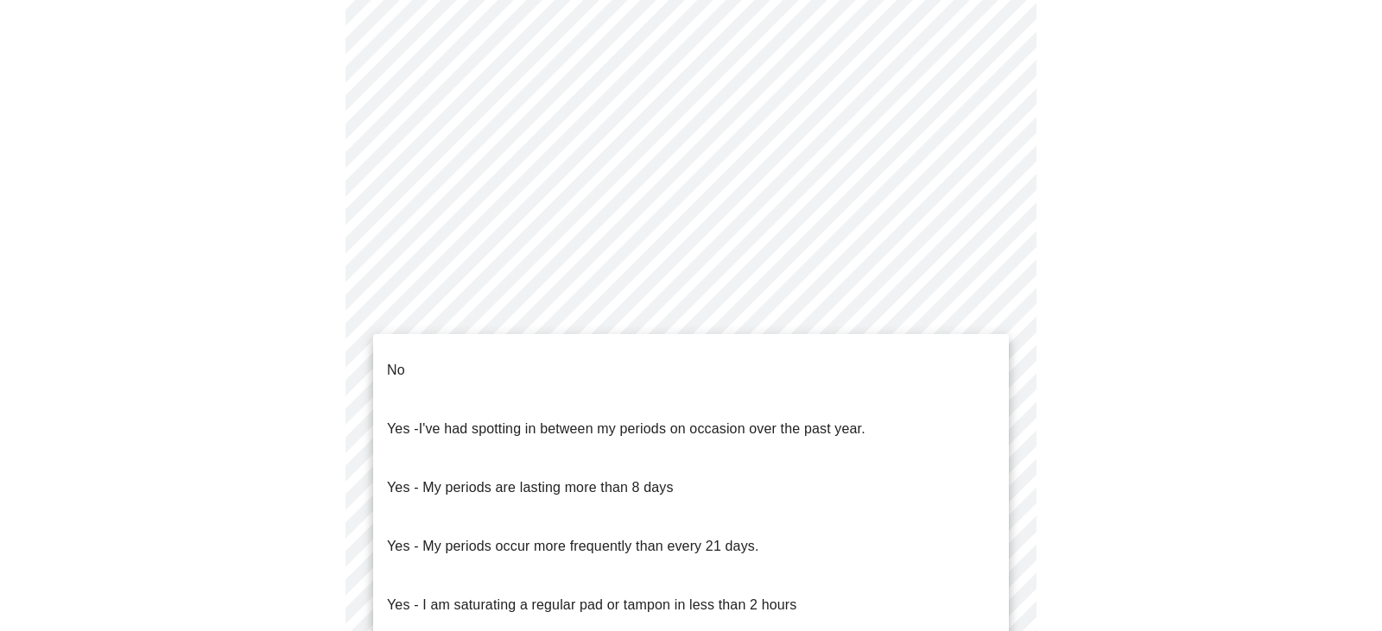
click at [670, 398] on body "MyMenopauseRx Appointments Messaging Labs Uploads Medications Community Refer a…" at bounding box center [691, 194] width 1368 height 1705
click at [539, 348] on li "No" at bounding box center [691, 370] width 636 height 59
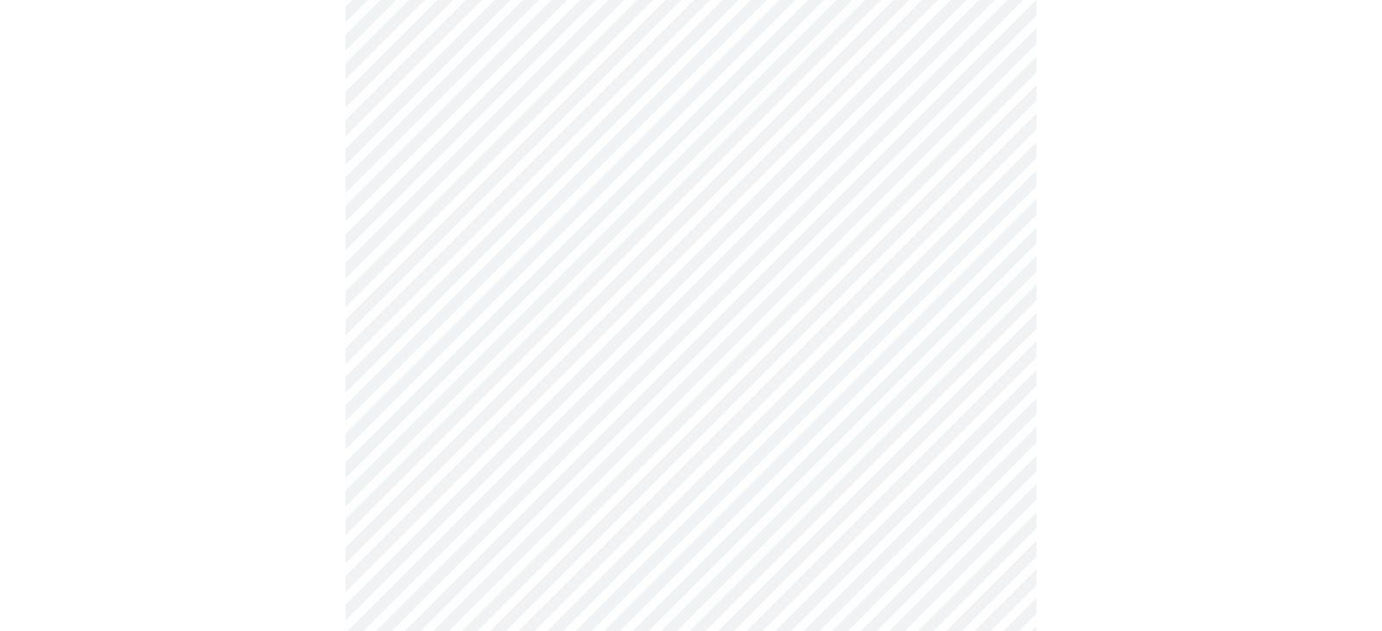
scroll to position [749, 0]
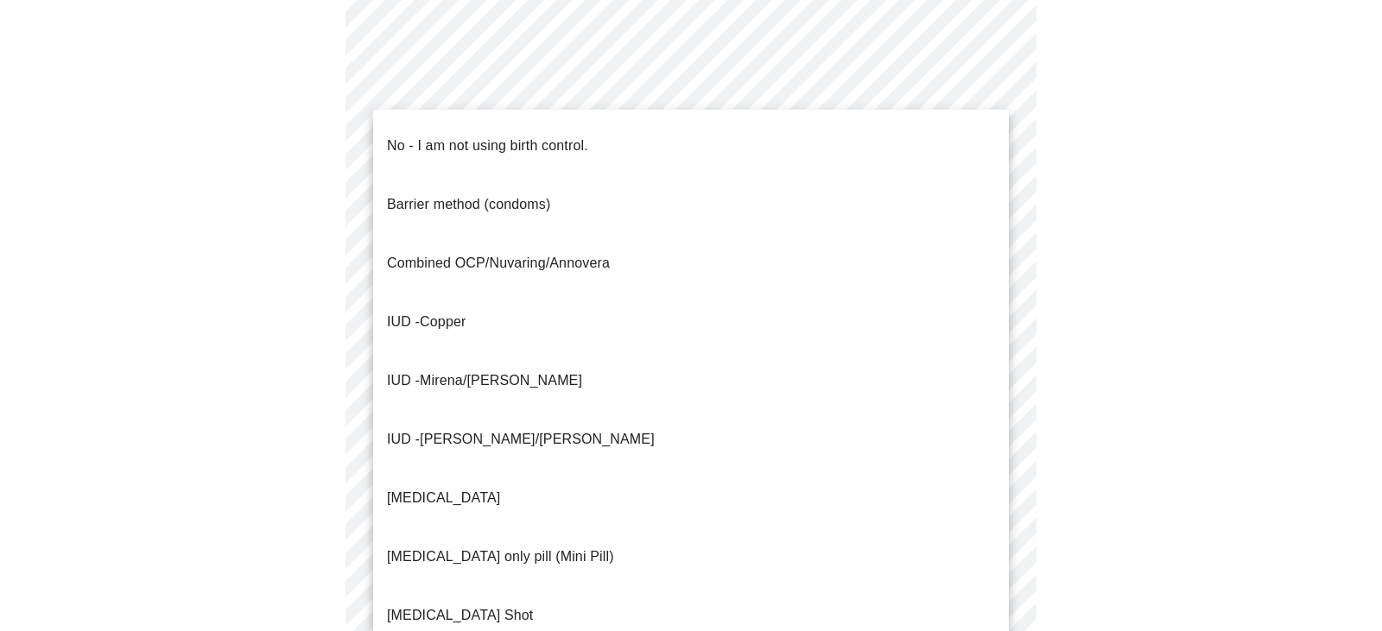
click at [671, 435] on body "MyMenopauseRx Appointments Messaging Labs Uploads Medications Community Refer a…" at bounding box center [691, 105] width 1368 height 1694
click at [475, 136] on p "No - I am not using birth control." at bounding box center [487, 146] width 201 height 21
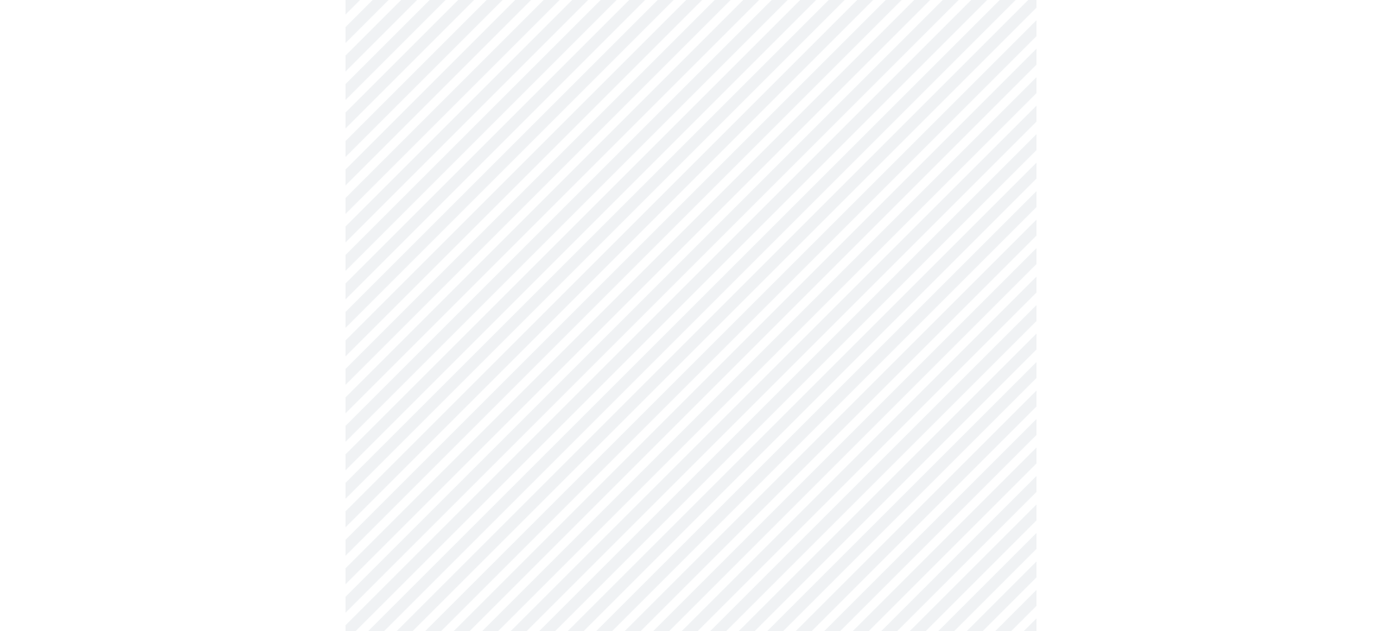
scroll to position [946, 0]
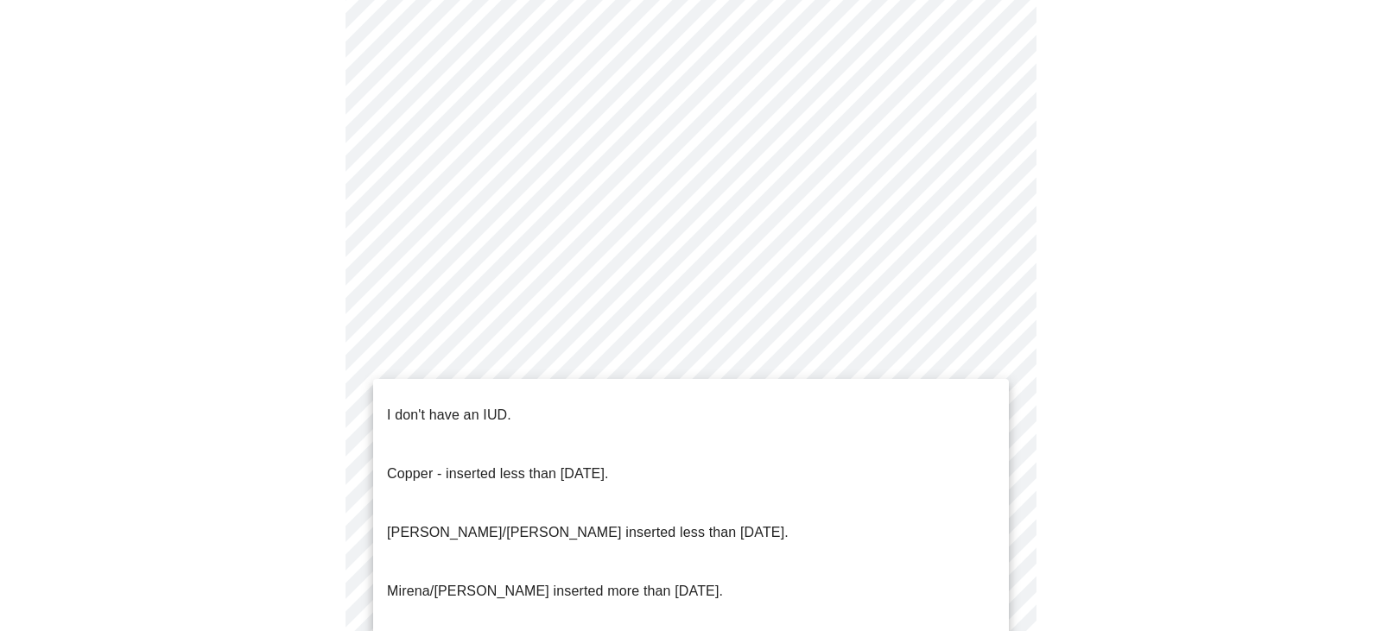
click at [534, 400] on li "I don't have an IUD." at bounding box center [691, 415] width 636 height 59
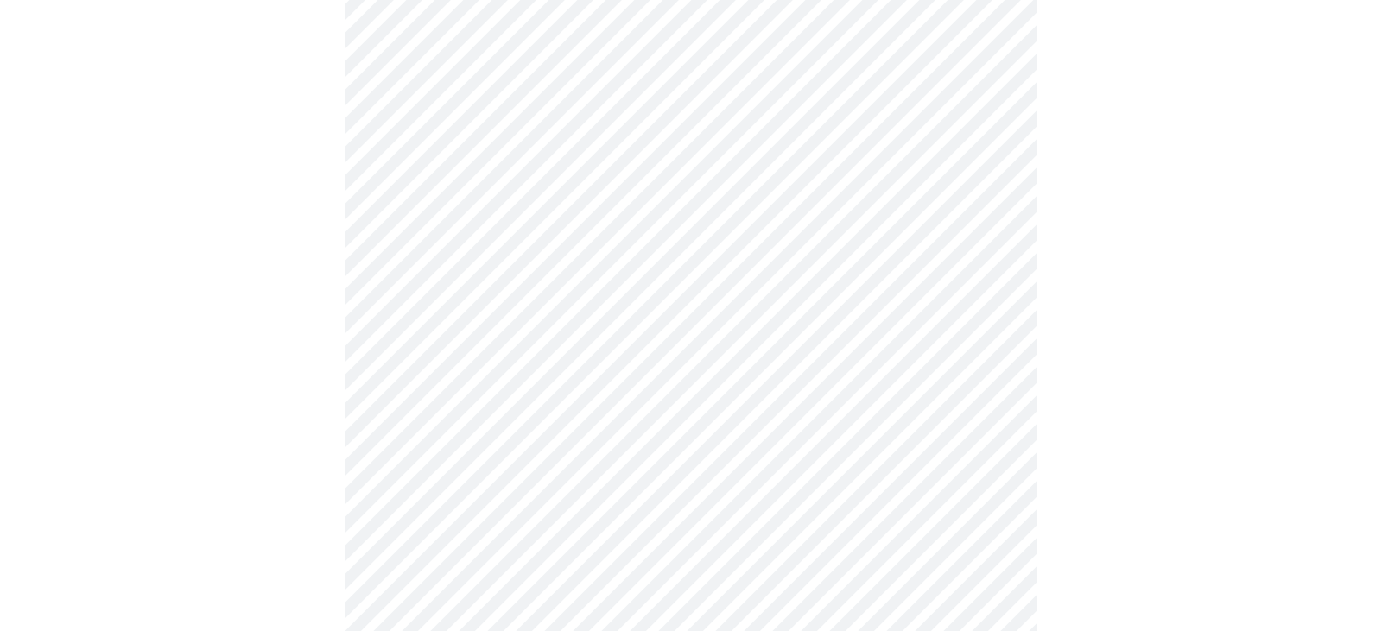
scroll to position [1042, 0]
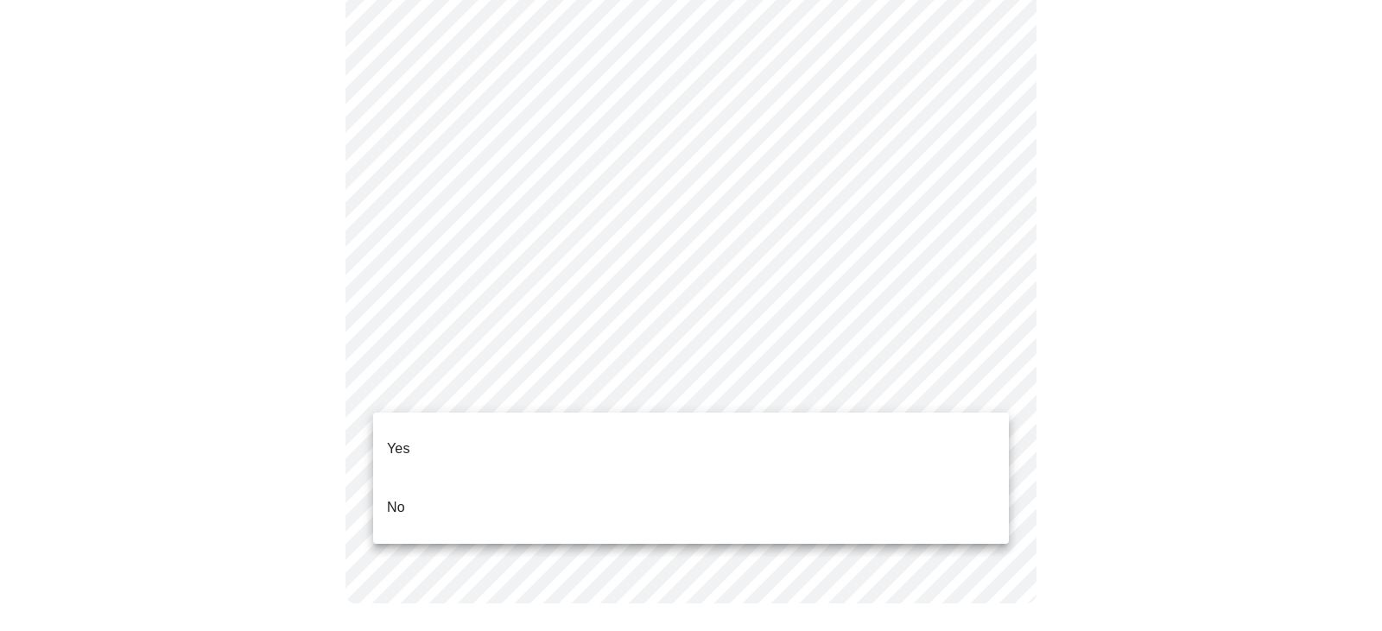
click at [726, 428] on li "Yes" at bounding box center [691, 449] width 636 height 59
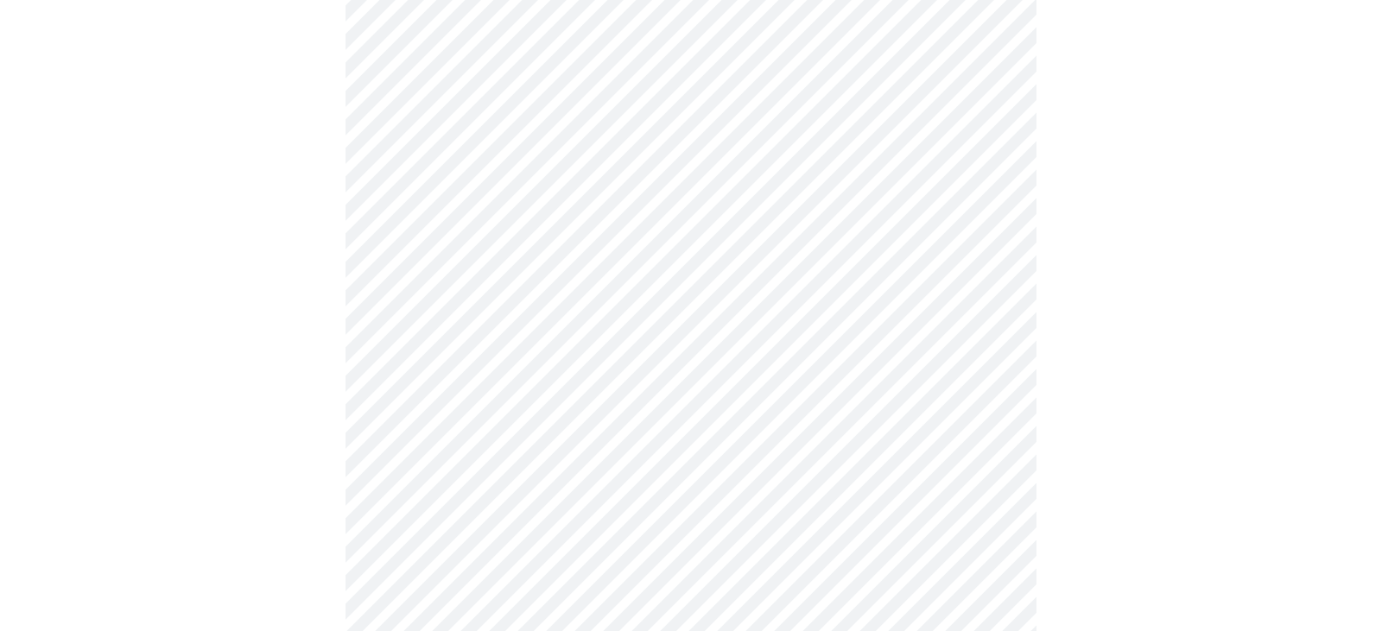
scroll to position [393, 0]
click at [620, 212] on body "MyMenopauseRx Appointments Messaging Labs Uploads Medications Community Refer a…" at bounding box center [691, 252] width 1368 height 1276
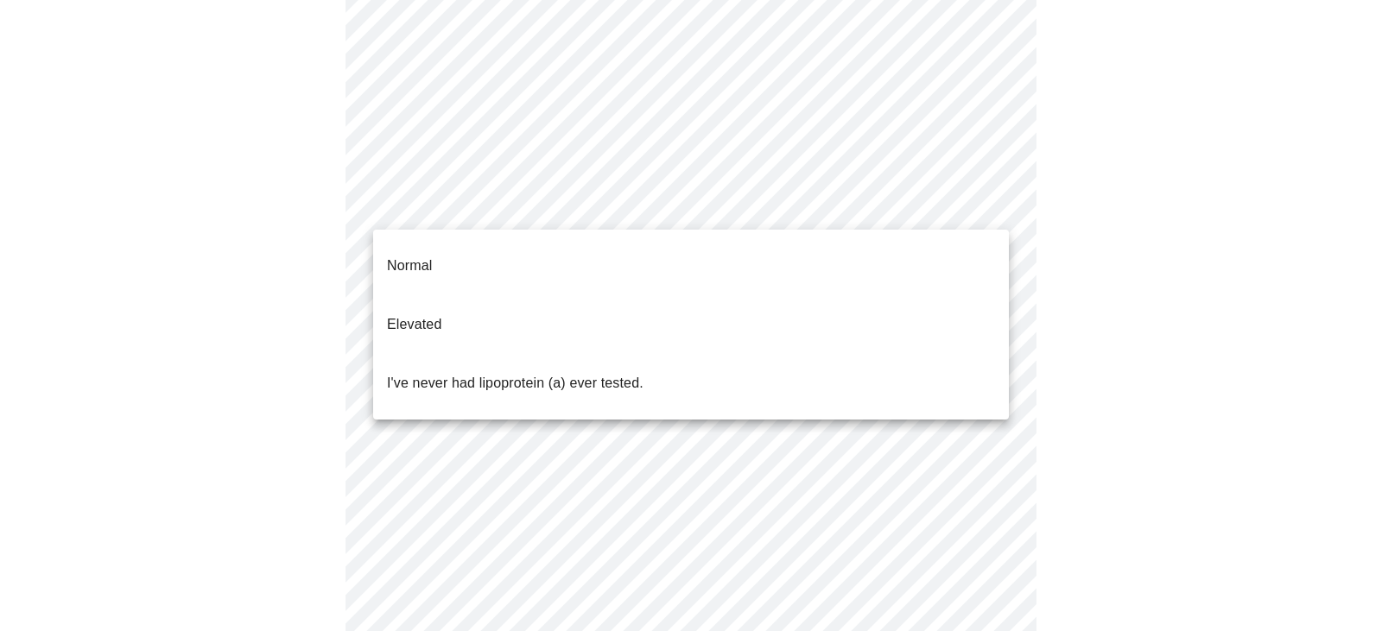
click at [618, 373] on p "I've never had lipoprotein (a) ever tested." at bounding box center [515, 383] width 256 height 21
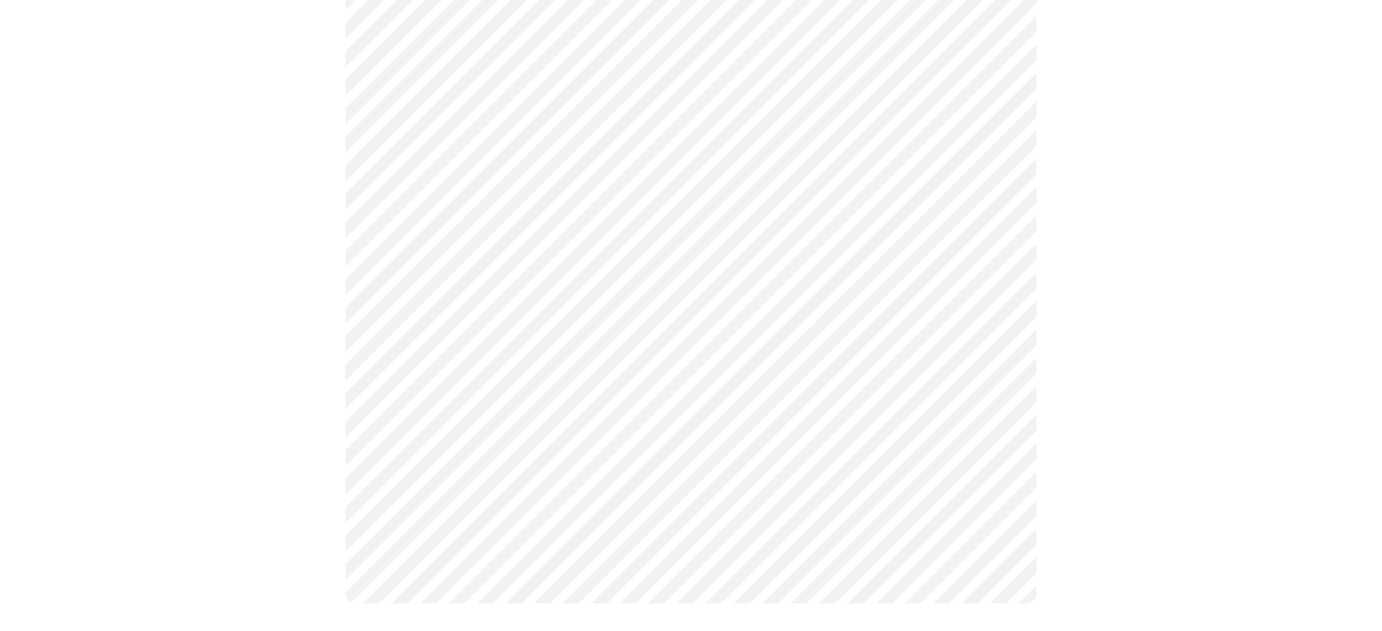
scroll to position [4595, 0]
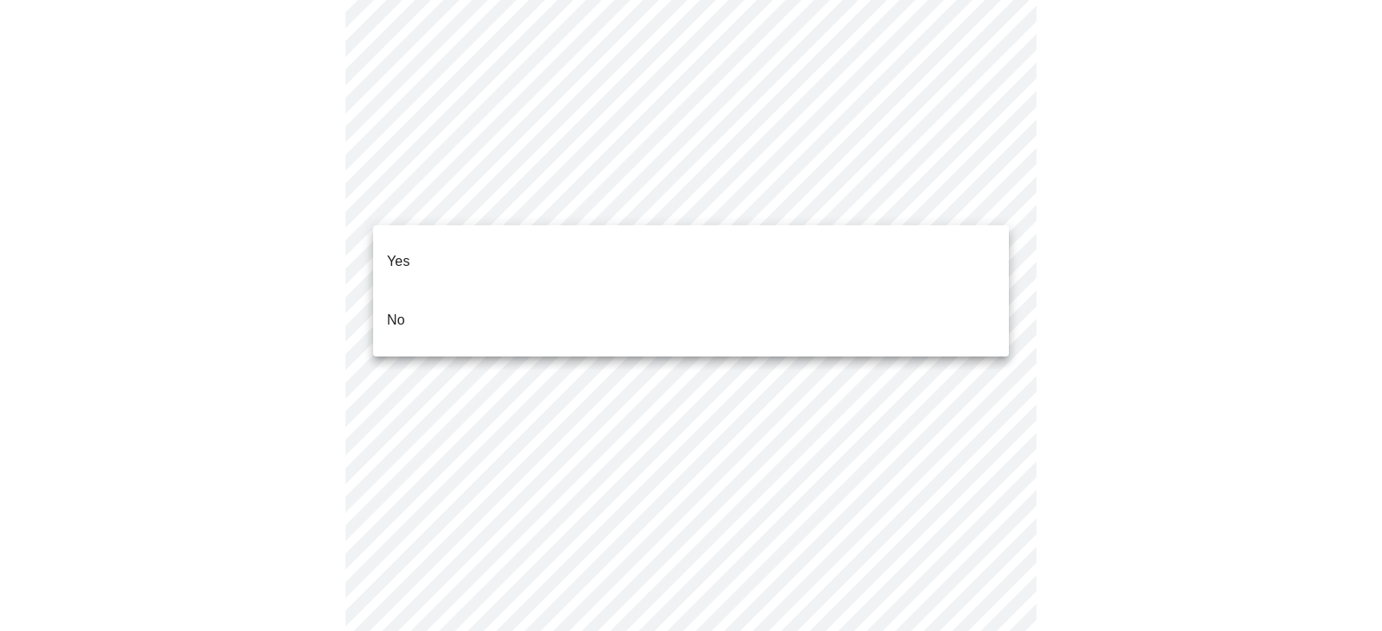
click at [583, 291] on li "No" at bounding box center [691, 320] width 636 height 59
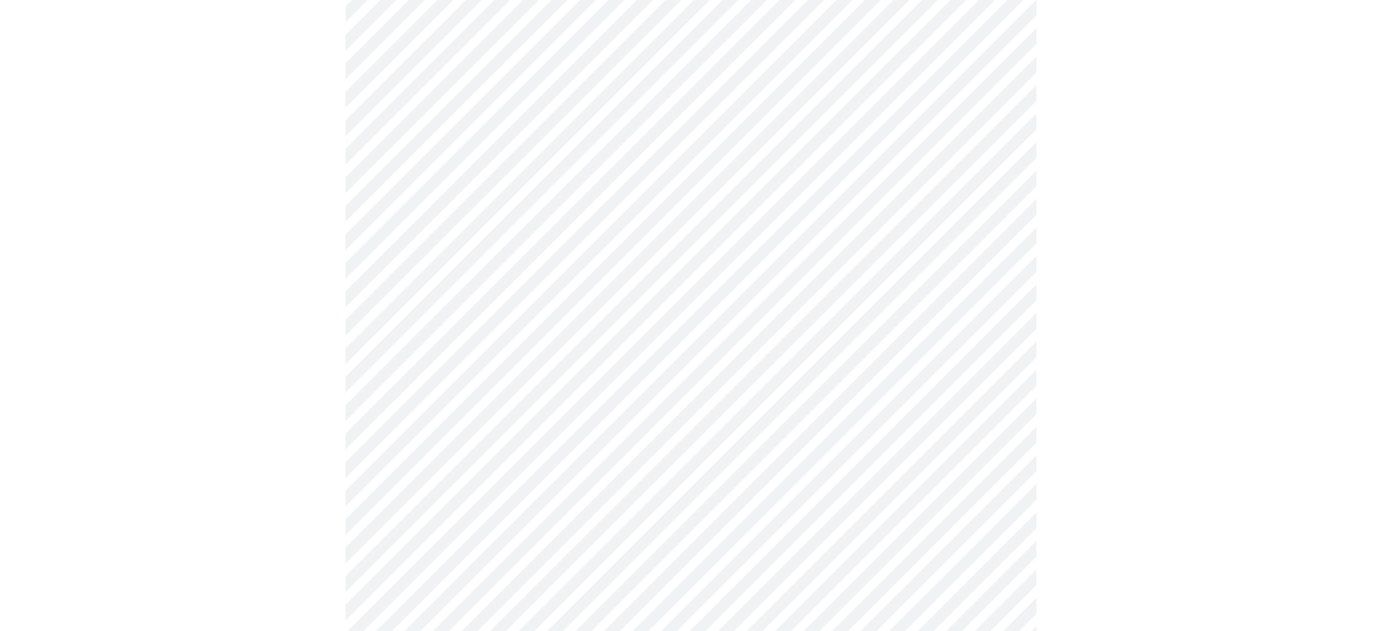
scroll to position [1082, 0]
